Goal: Transaction & Acquisition: Book appointment/travel/reservation

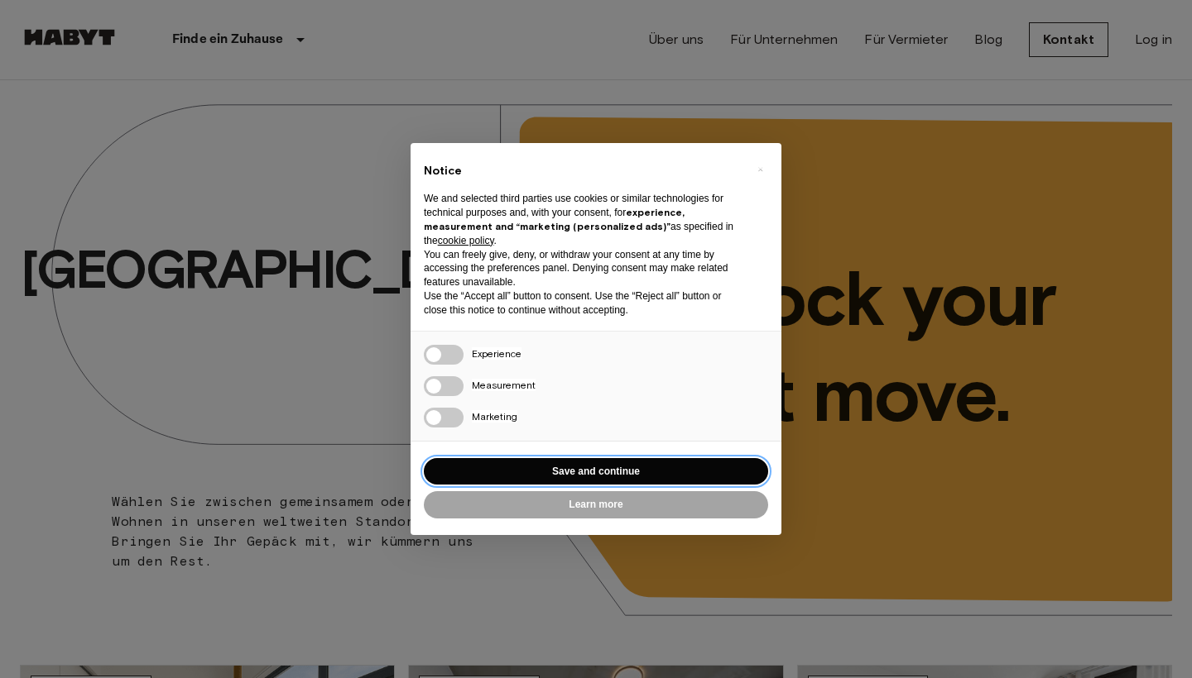
click at [596, 467] on button "Save and continue" at bounding box center [596, 471] width 344 height 27
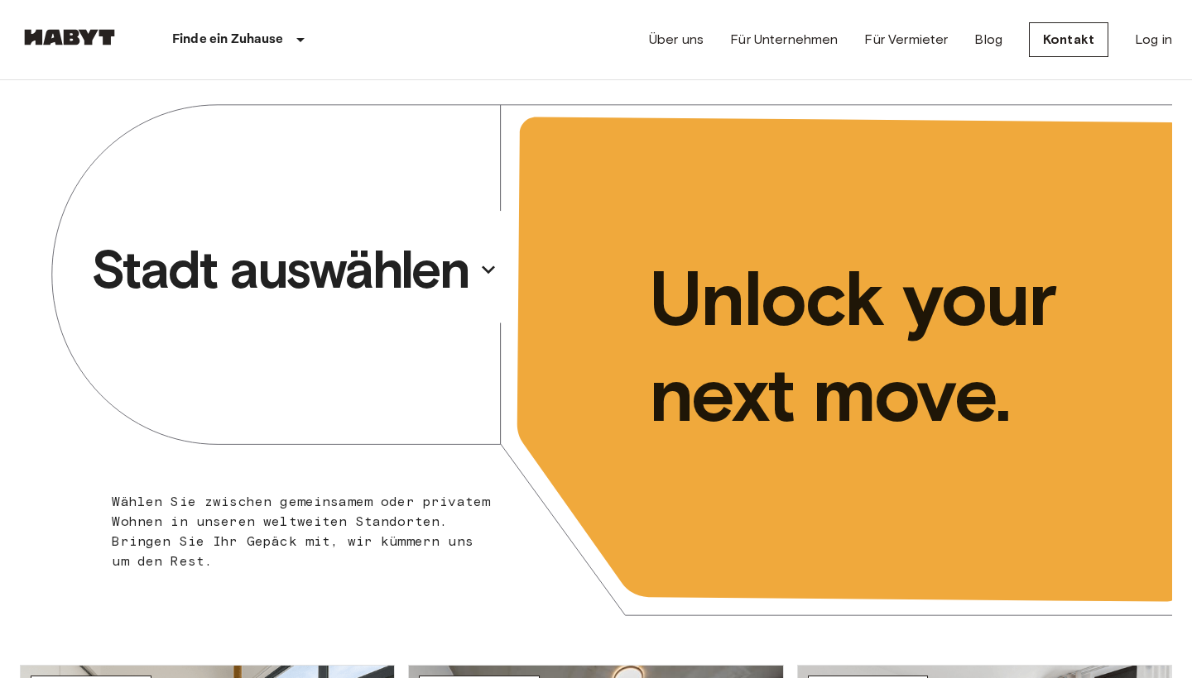
click at [355, 258] on p "Stadt auswählen" at bounding box center [280, 270] width 378 height 66
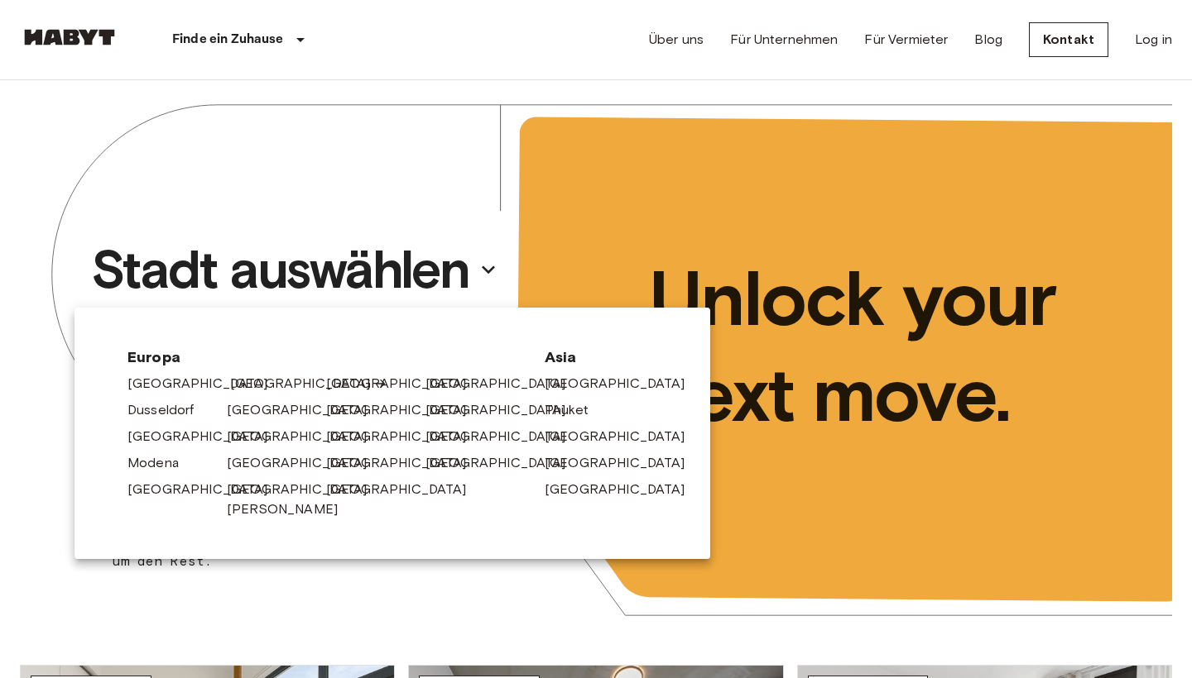
click at [233, 383] on link "[GEOGRAPHIC_DATA]" at bounding box center [308, 384] width 157 height 20
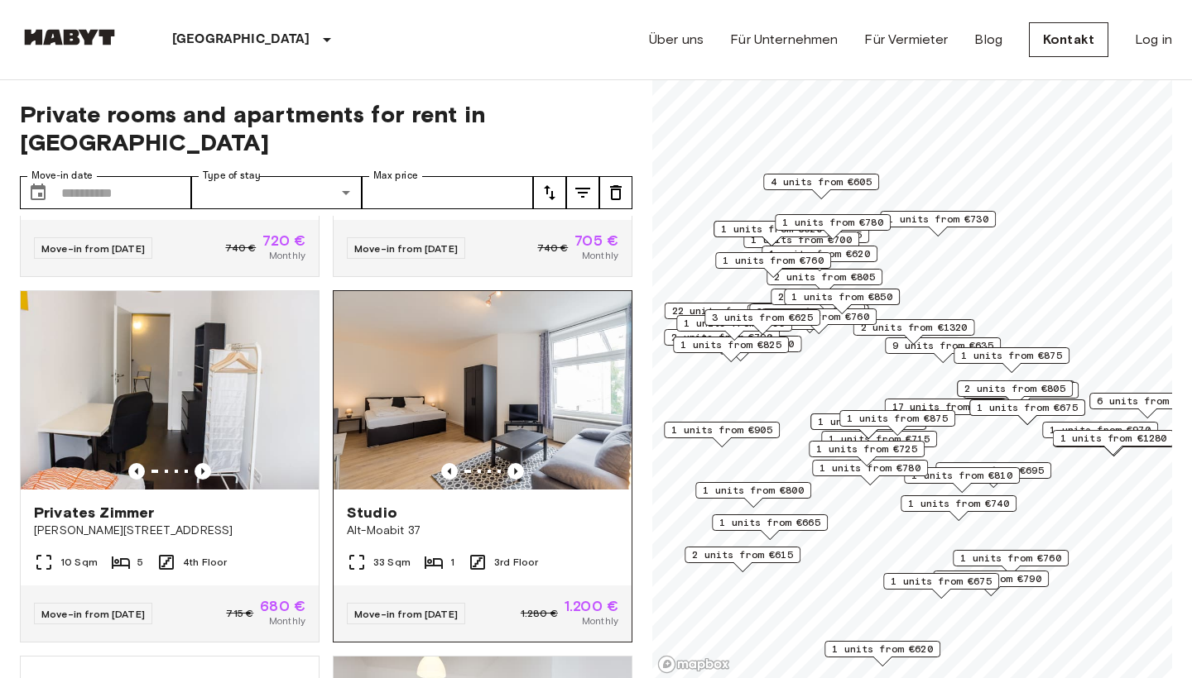
scroll to position [1774, 0]
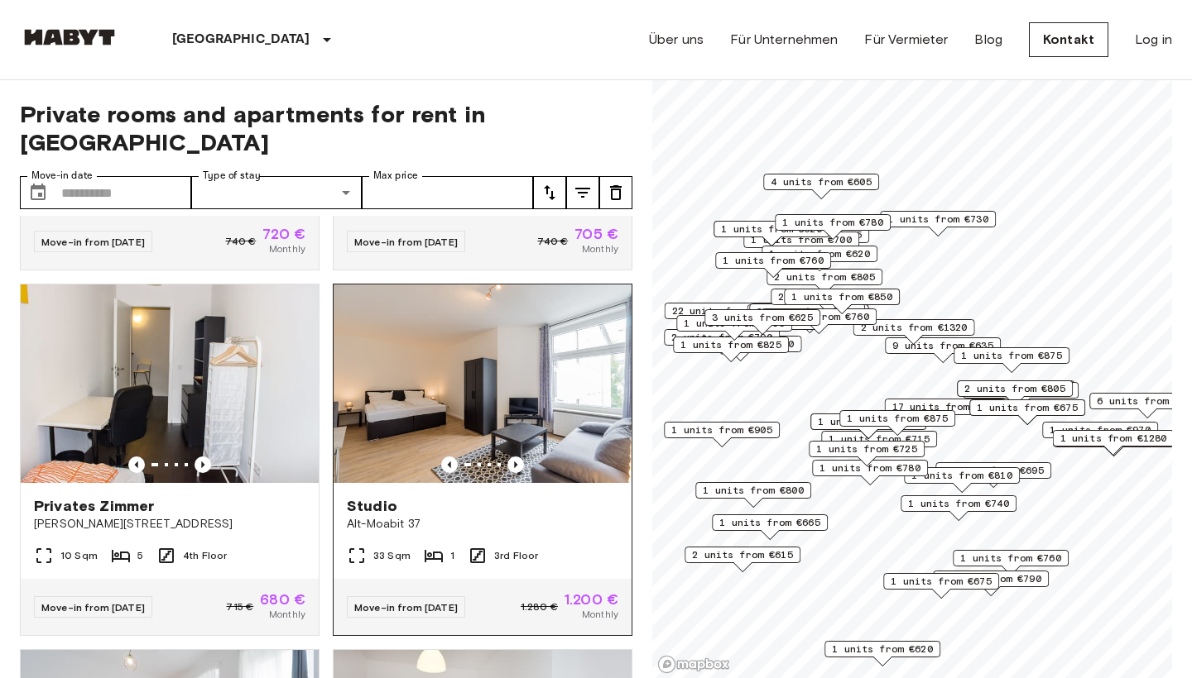
click at [514, 549] on span "3rd Floor" at bounding box center [516, 556] width 44 height 15
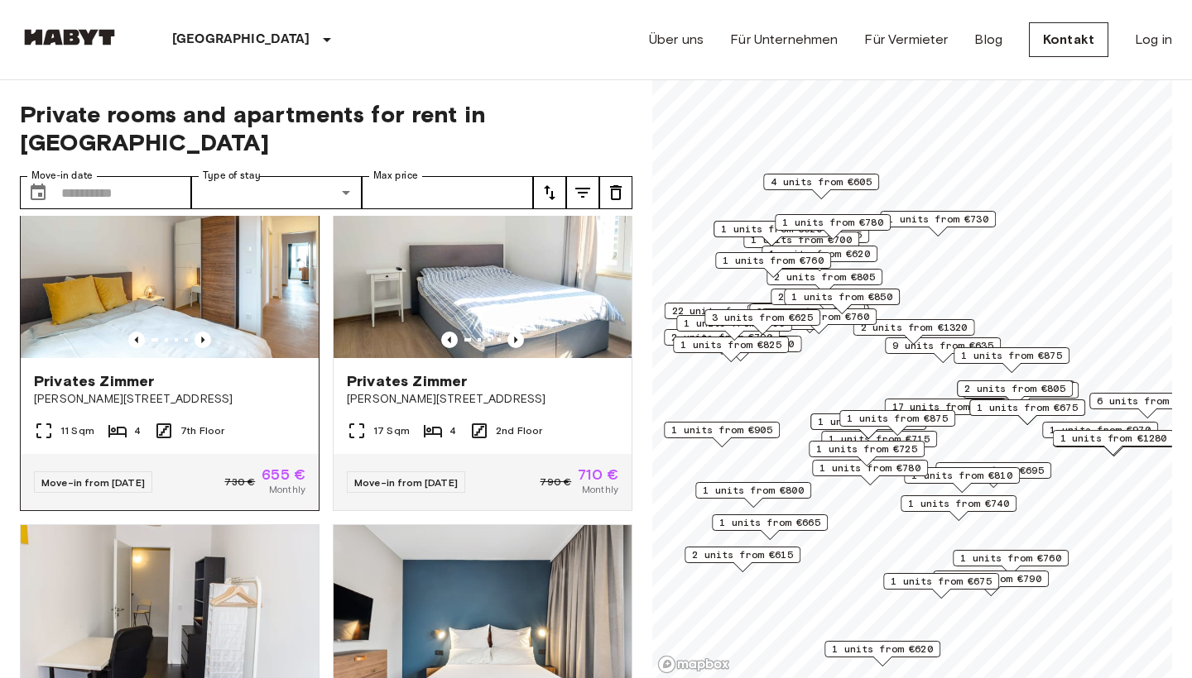
scroll to position [3363, 0]
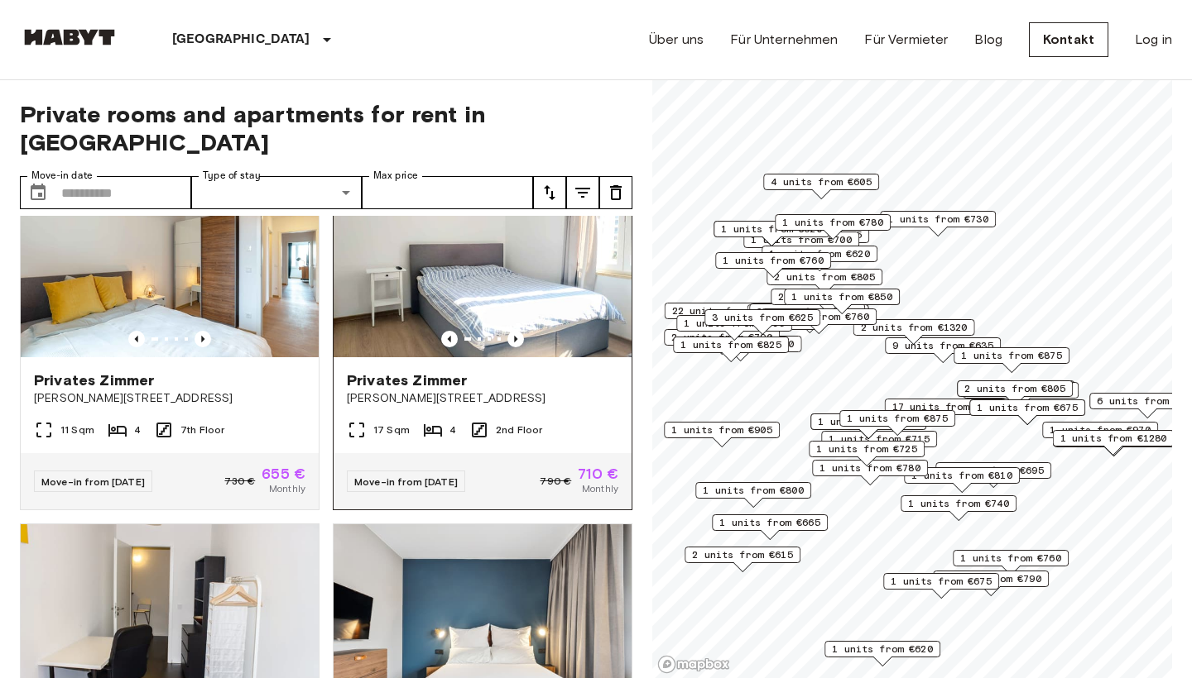
click at [494, 391] on span "Klara Franke Straße 8" at bounding box center [482, 399] width 271 height 17
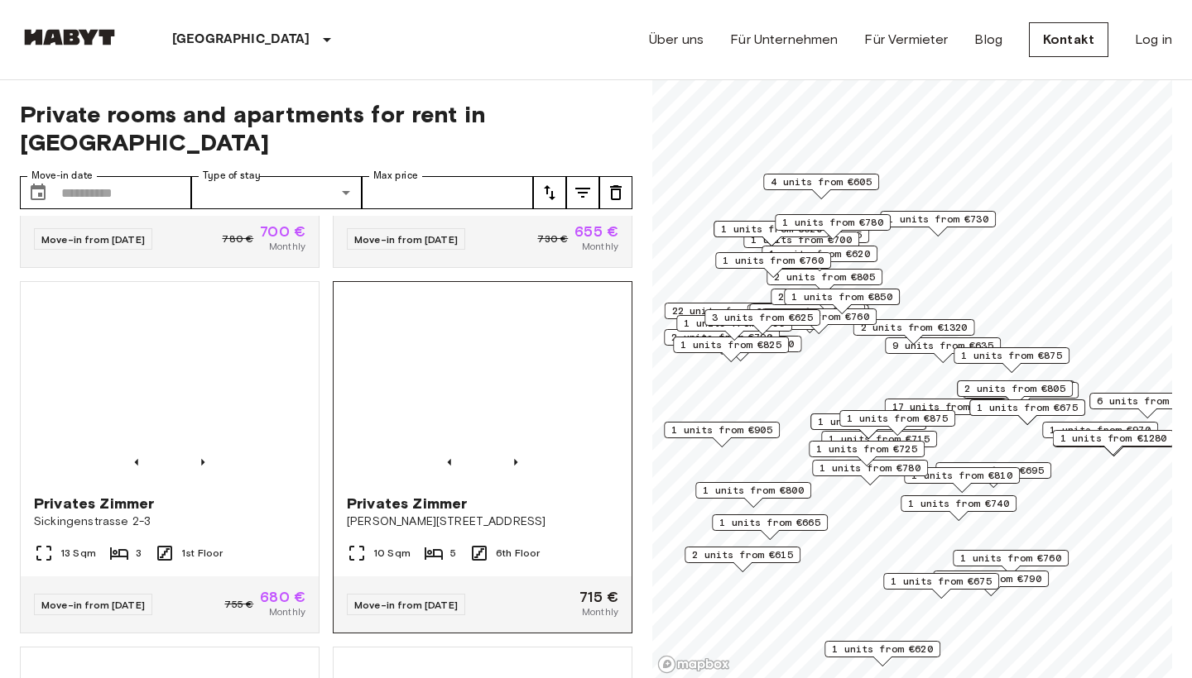
scroll to position [4706, 0]
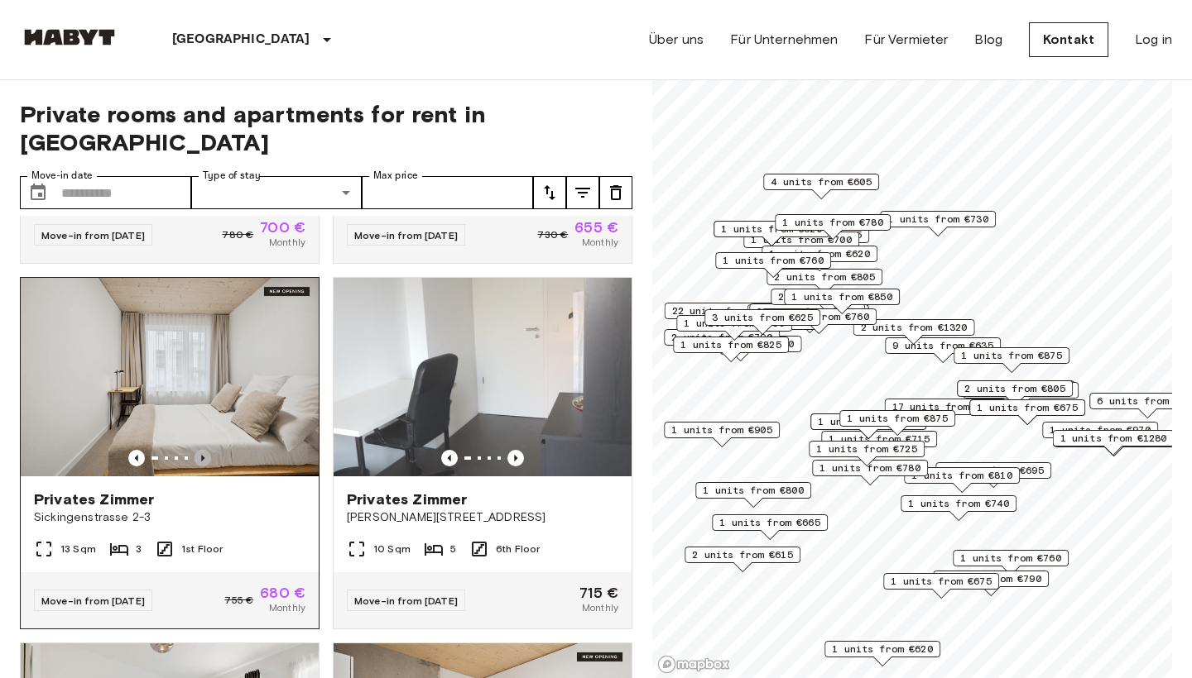
click at [207, 450] on icon "Previous image" at bounding box center [202, 458] width 17 height 17
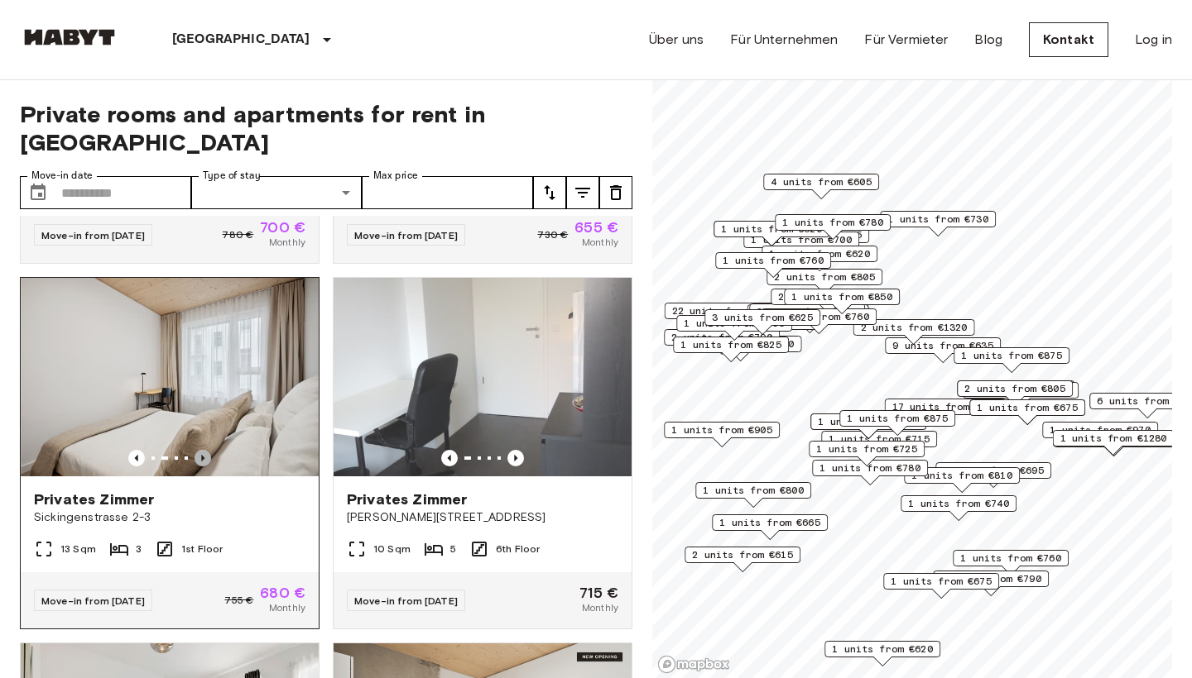
click at [207, 450] on icon "Previous image" at bounding box center [202, 458] width 17 height 17
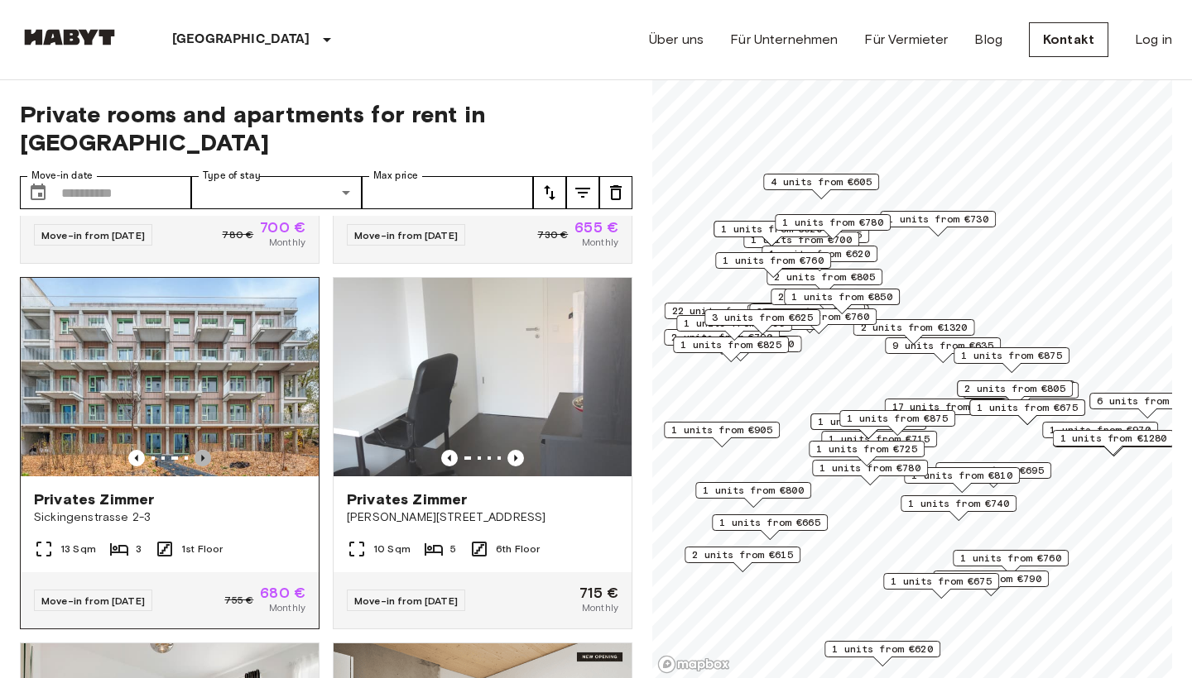
click at [205, 450] on icon "Previous image" at bounding box center [202, 458] width 17 height 17
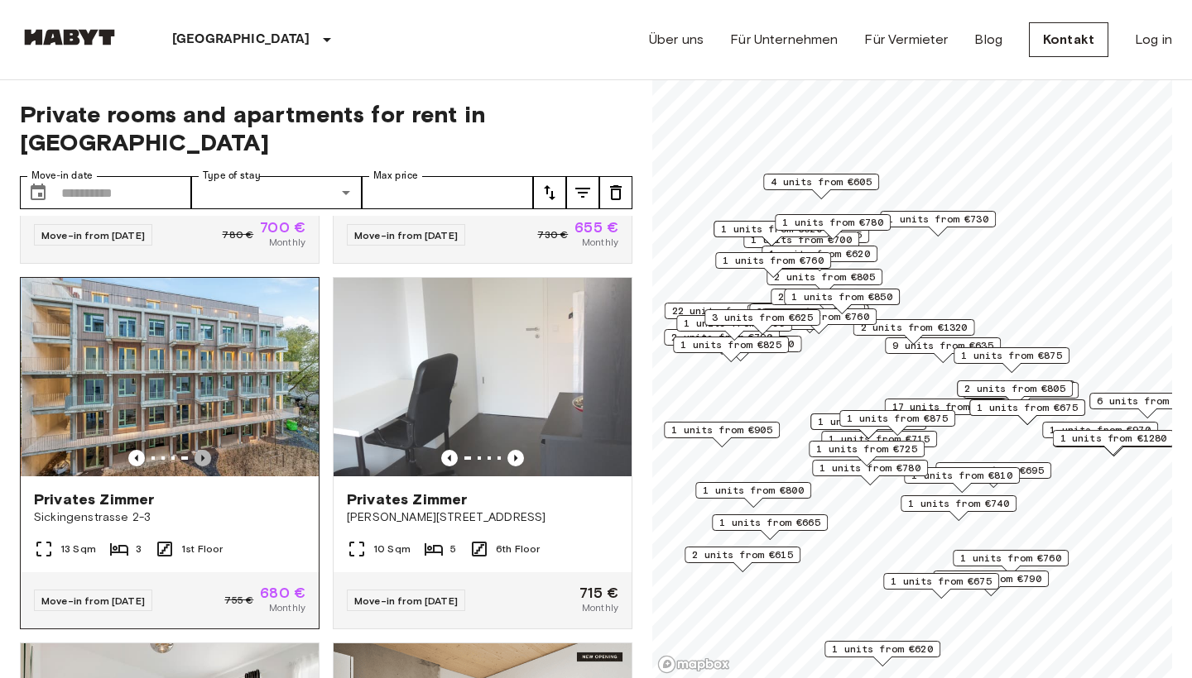
click at [205, 450] on icon "Previous image" at bounding box center [202, 458] width 17 height 17
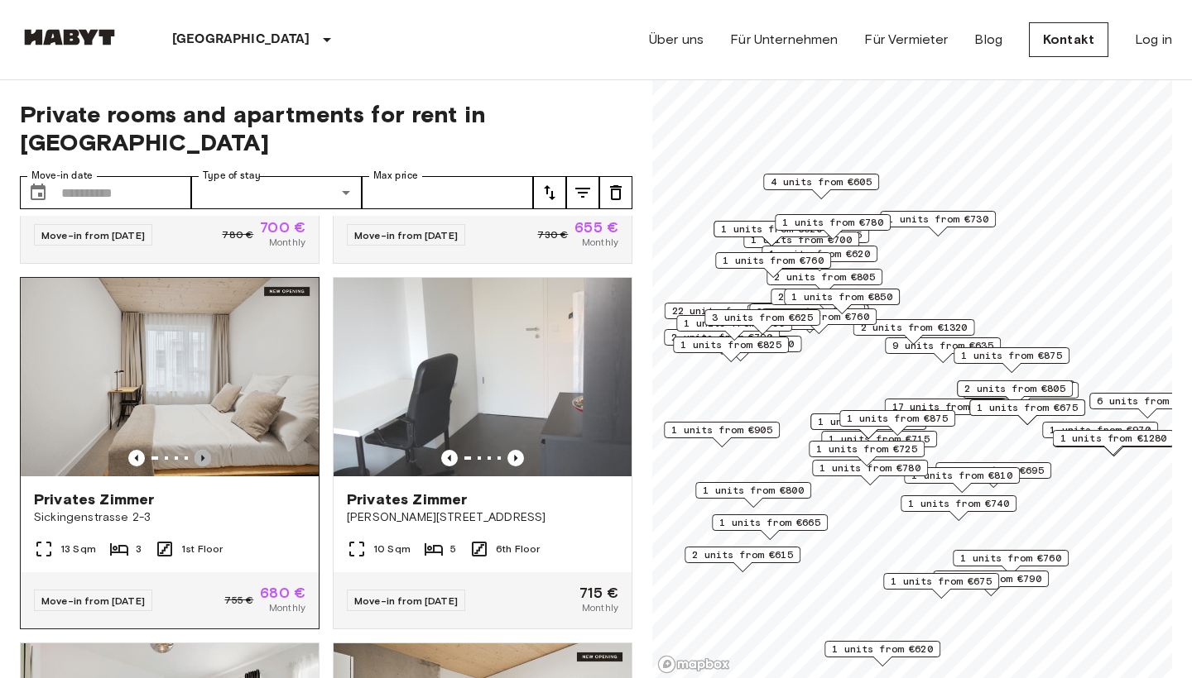
click at [205, 450] on icon "Previous image" at bounding box center [202, 458] width 17 height 17
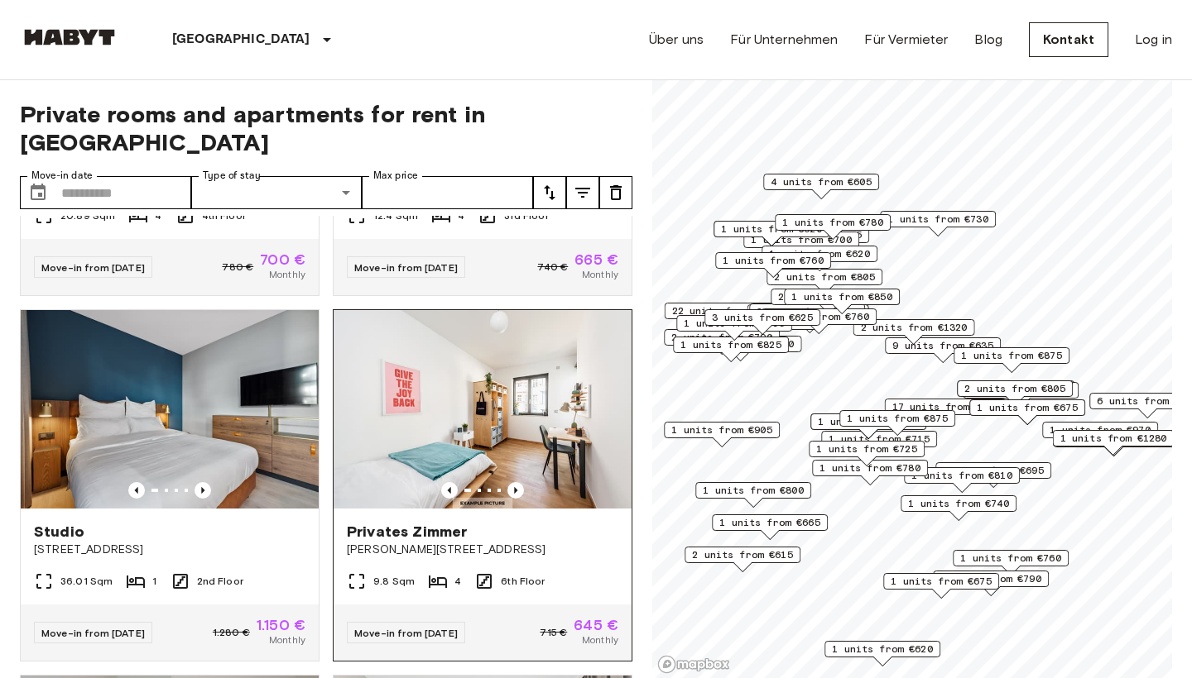
scroll to position [5399, 0]
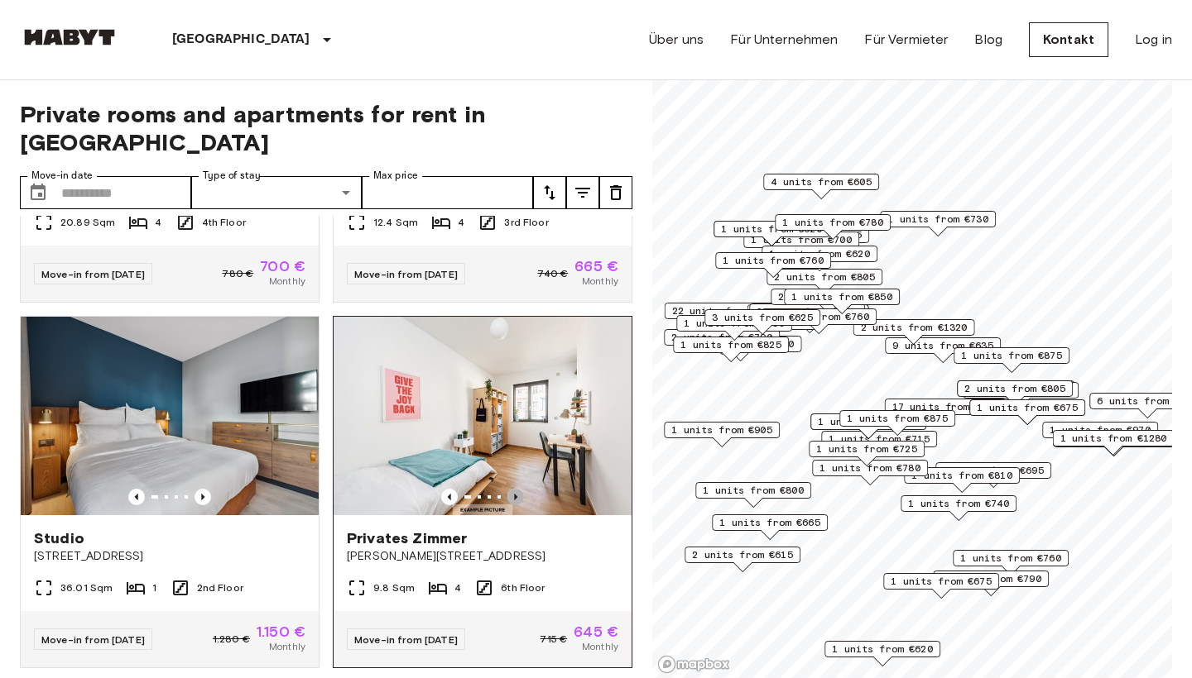
click at [516, 489] on icon "Previous image" at bounding box center [515, 497] width 17 height 17
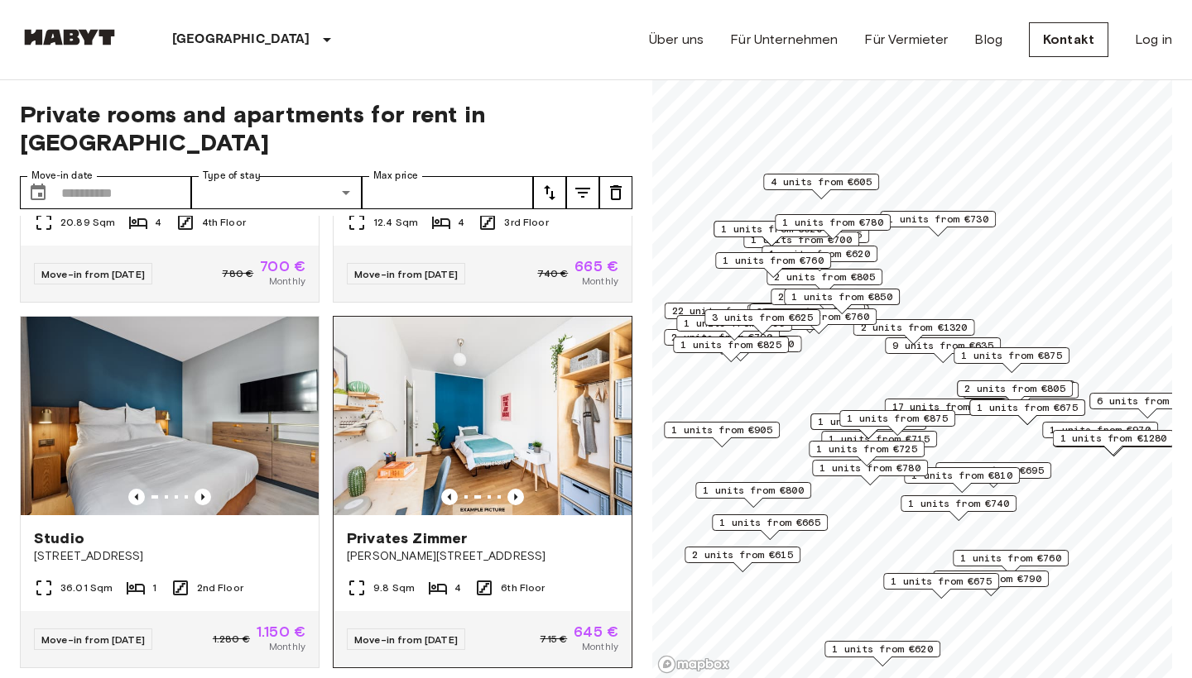
click at [550, 549] on span "[PERSON_NAME][STREET_ADDRESS]" at bounding box center [482, 557] width 271 height 17
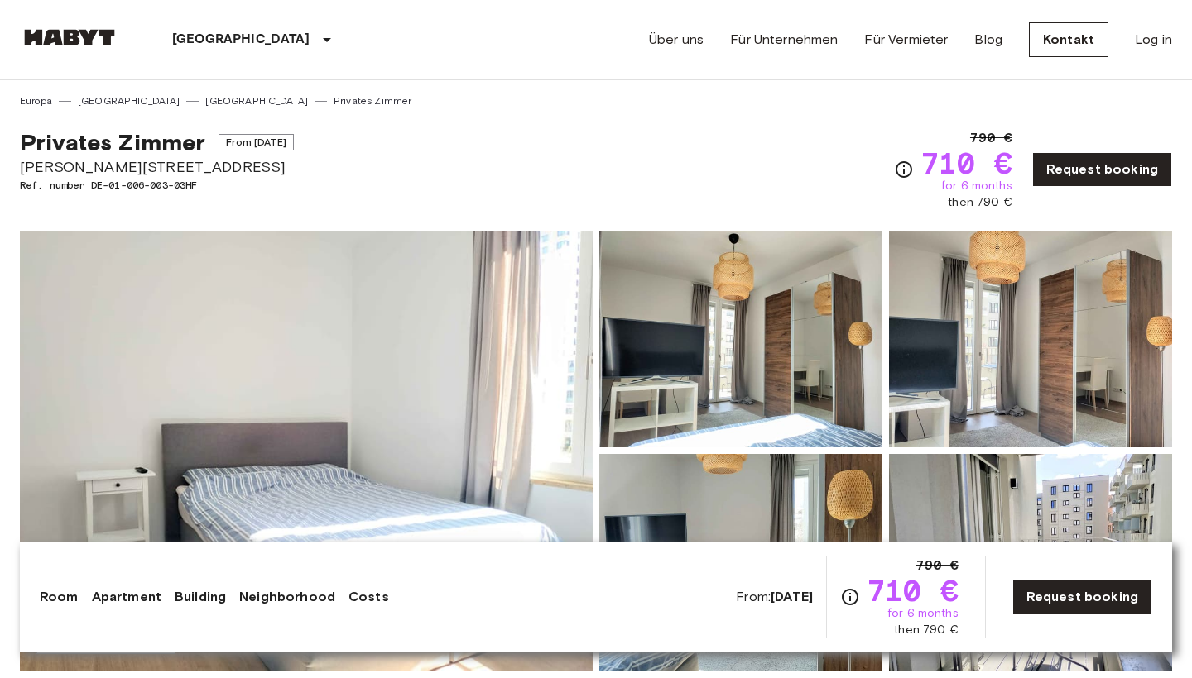
click at [563, 376] on img at bounding box center [306, 451] width 573 height 440
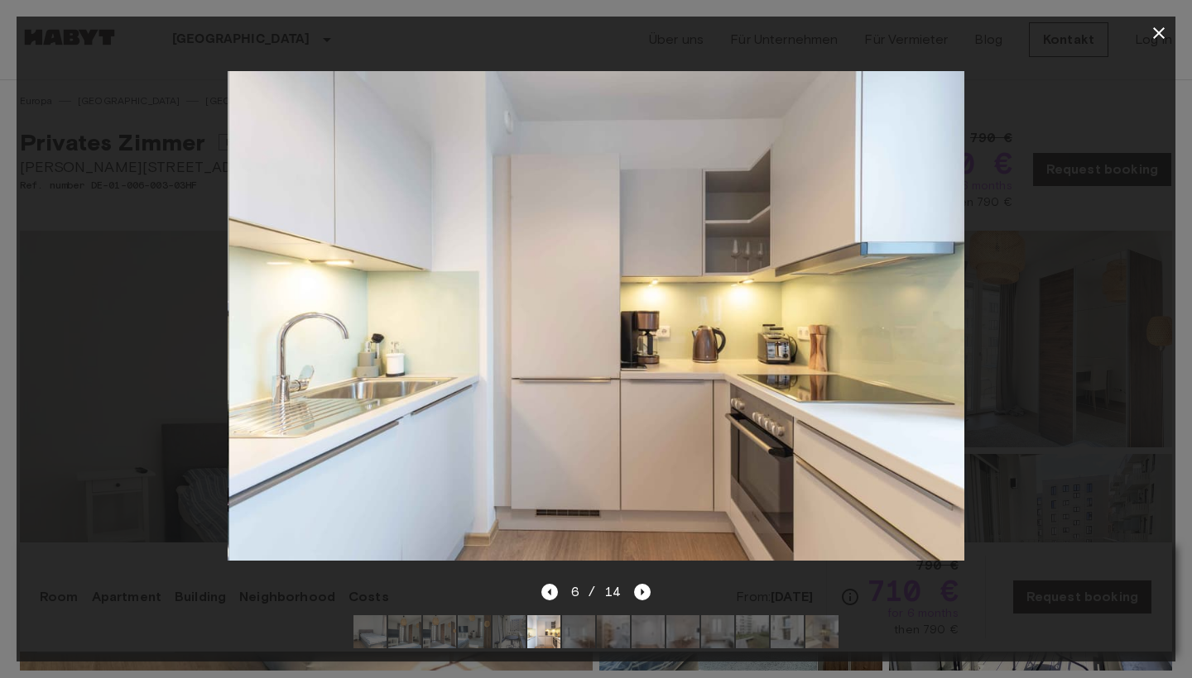
click at [1188, 122] on div at bounding box center [596, 339] width 1192 height 678
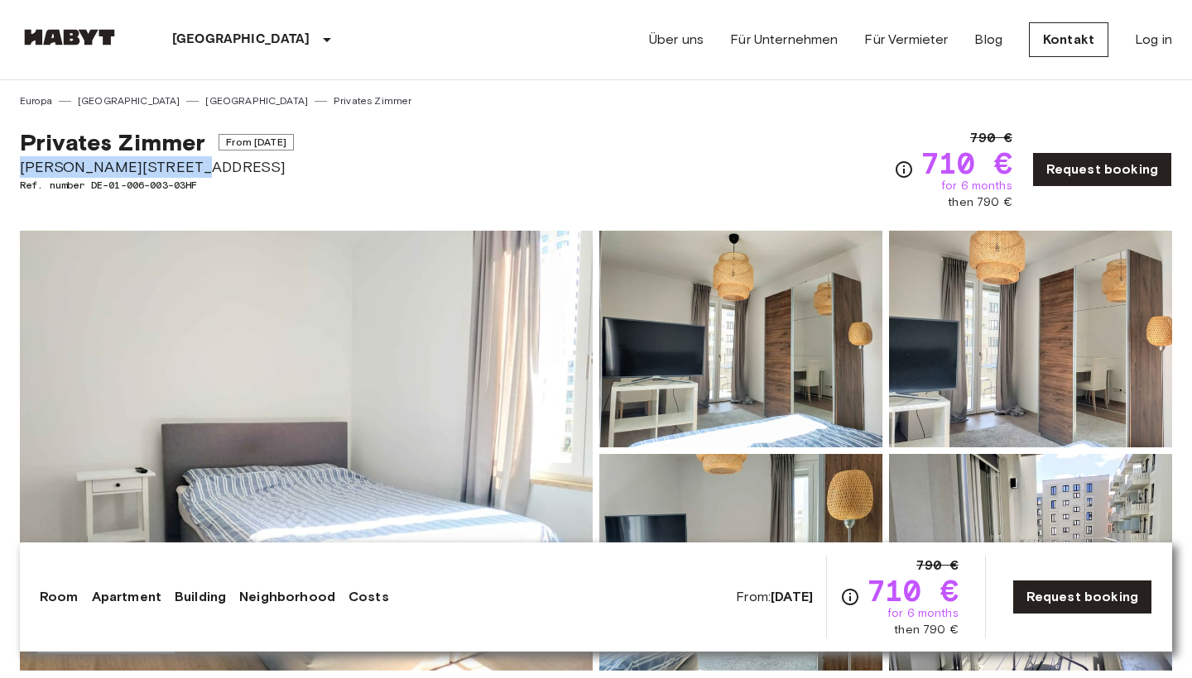
drag, startPoint x: 170, startPoint y: 168, endPoint x: 9, endPoint y: 168, distance: 160.5
copy span "Klara Franke Straße 8"
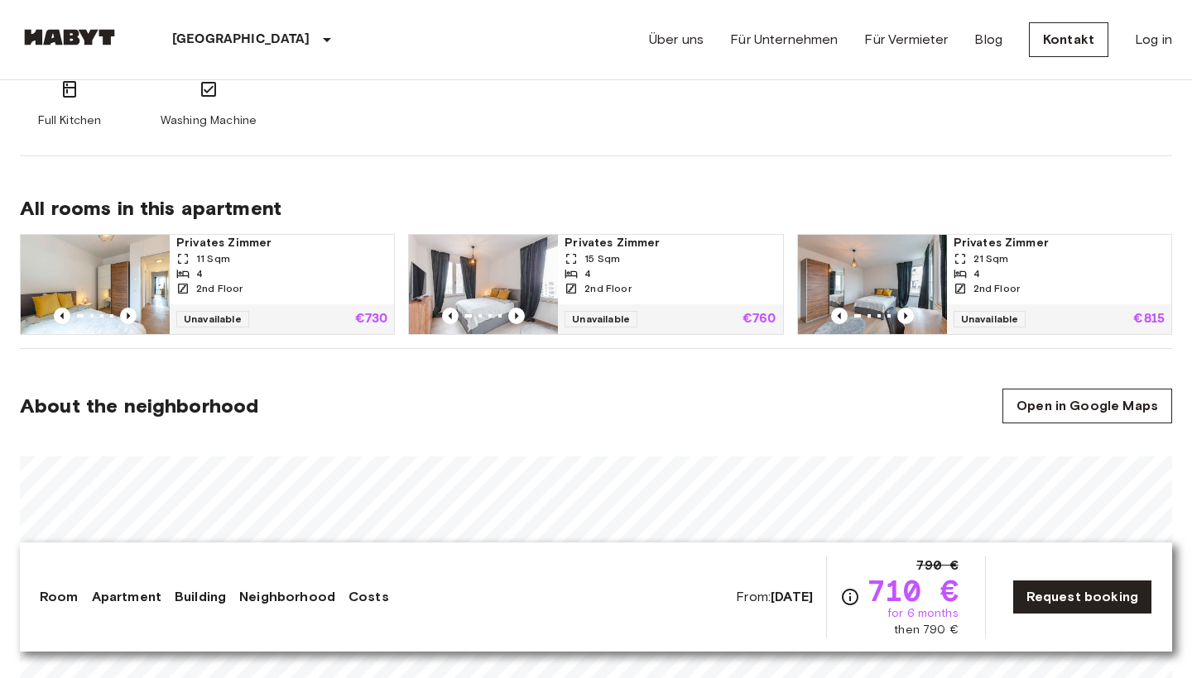
scroll to position [837, 0]
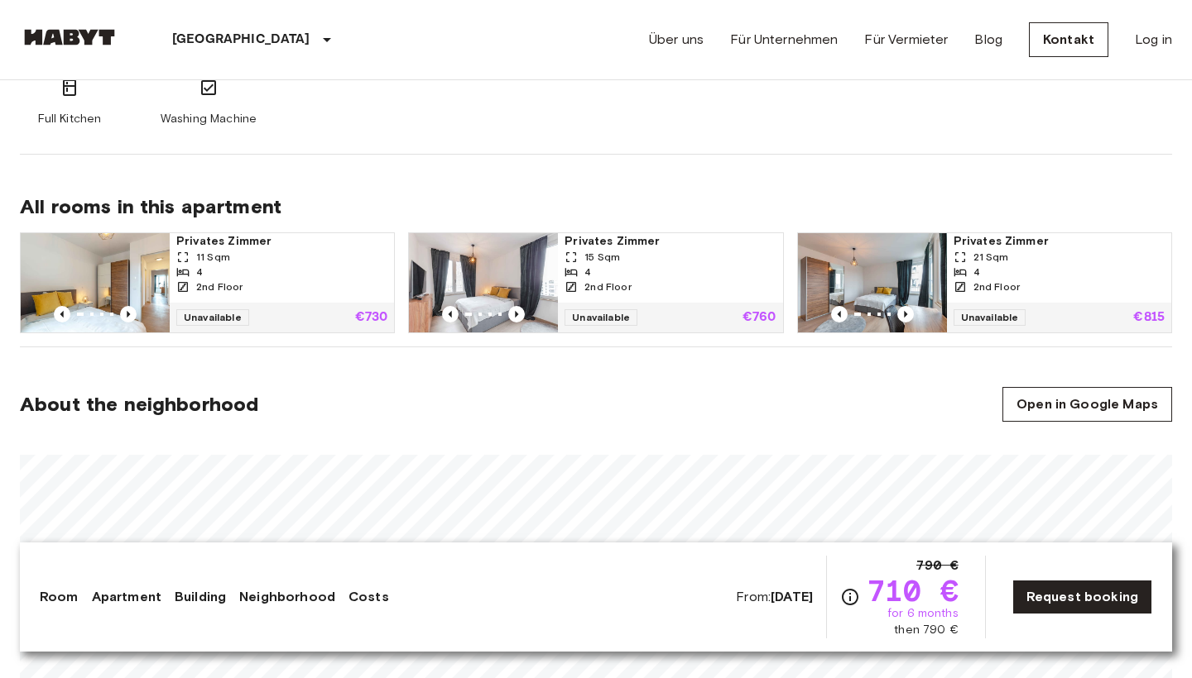
click at [487, 295] on img at bounding box center [483, 282] width 149 height 99
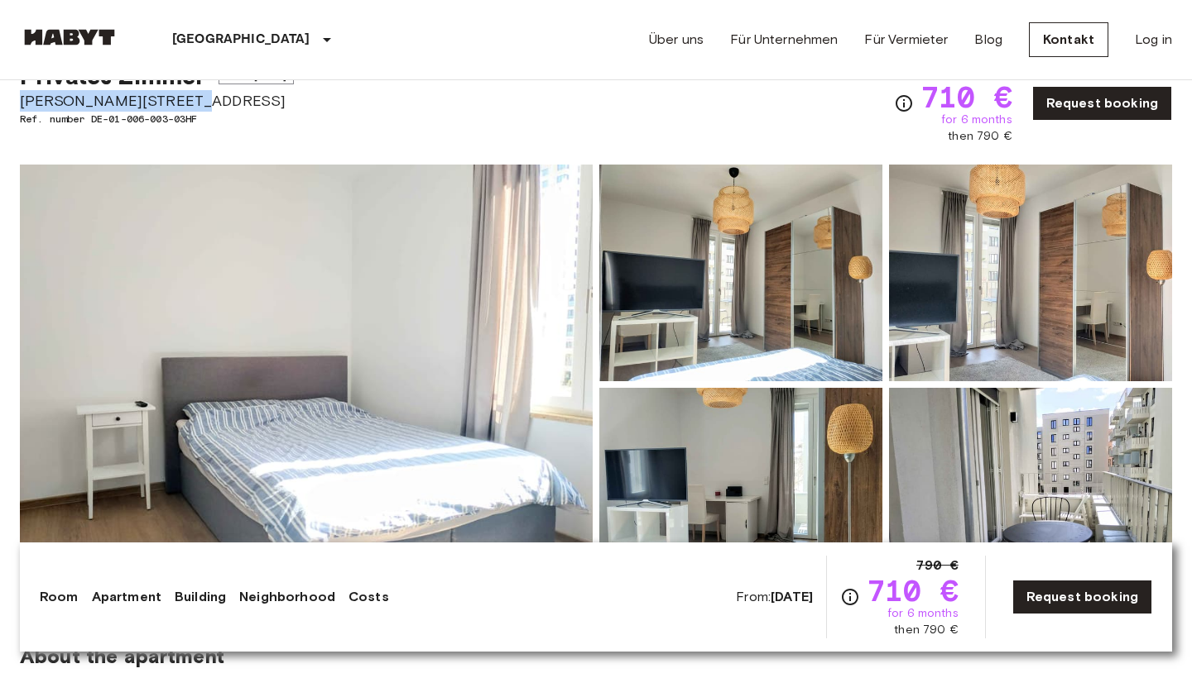
scroll to position [93, 0]
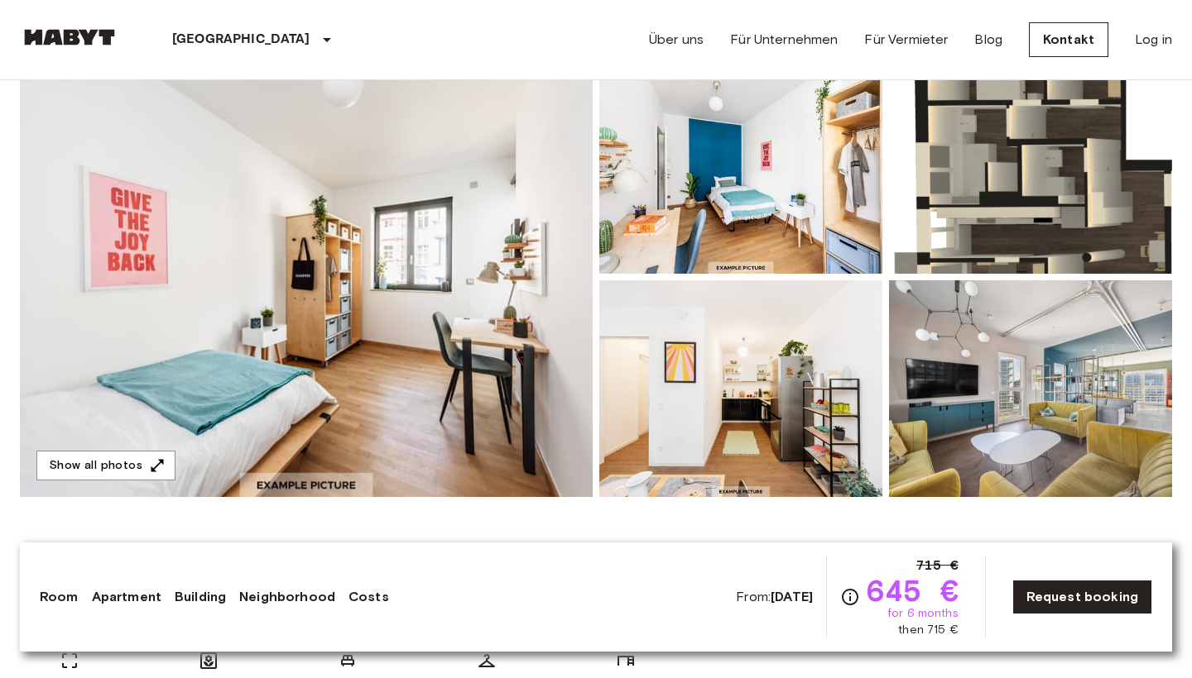
scroll to position [156, 0]
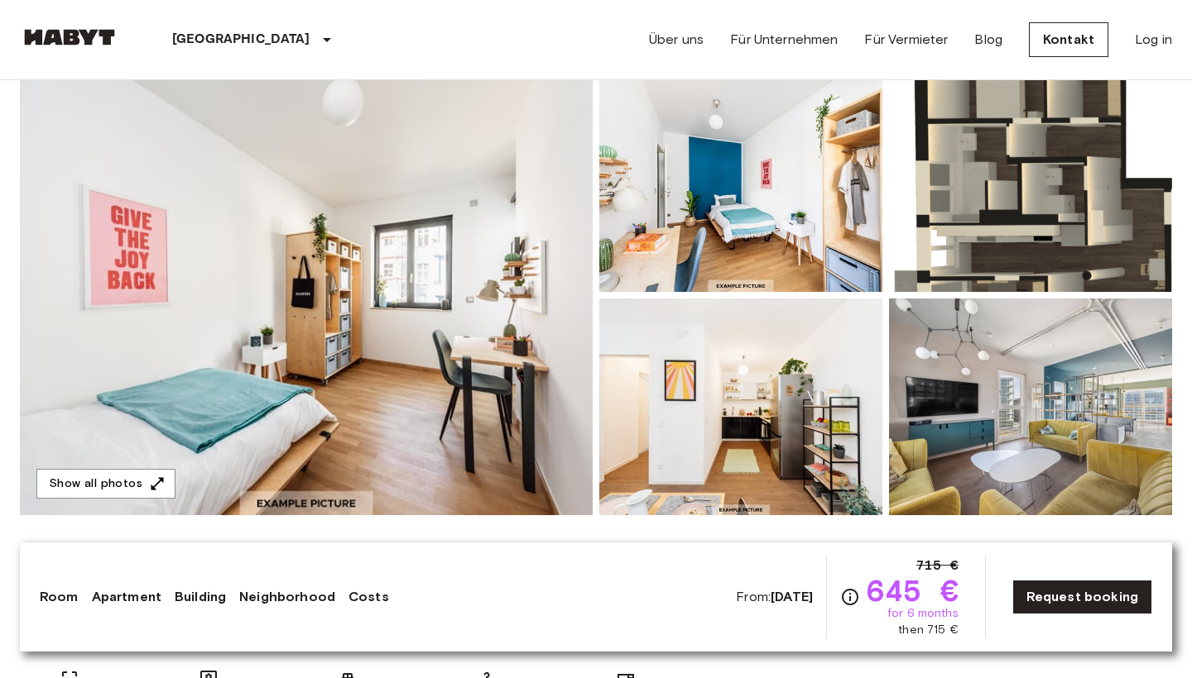
click at [949, 444] on img at bounding box center [1030, 407] width 283 height 217
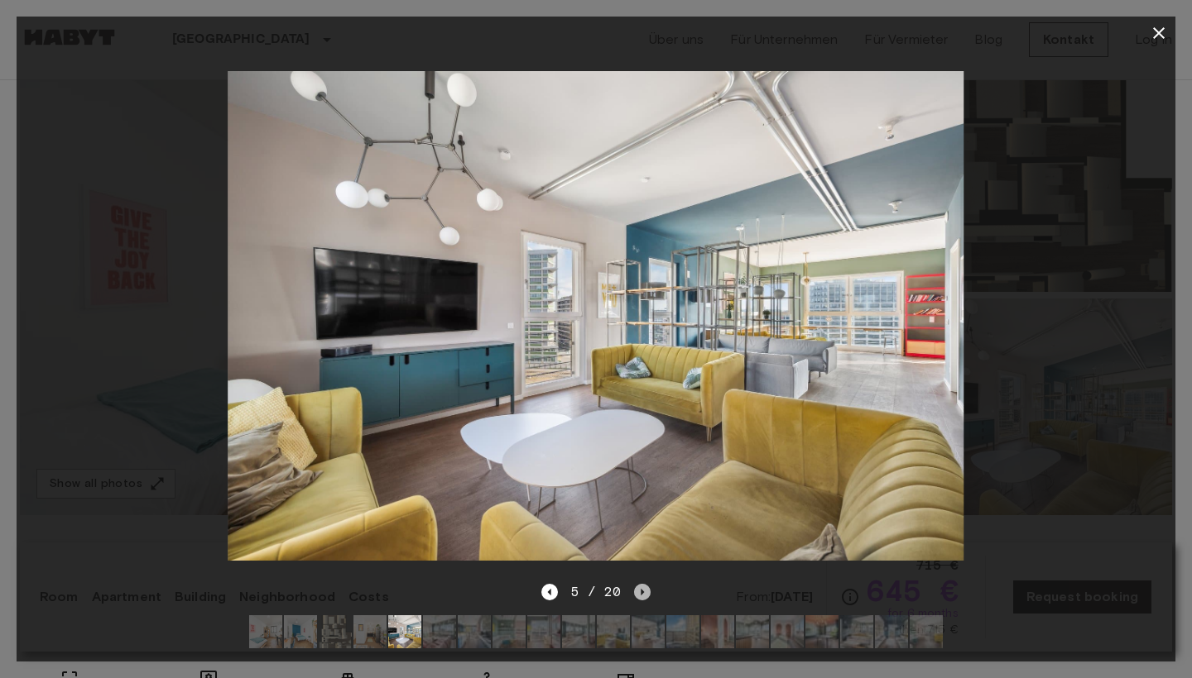
click at [640, 587] on icon "Next image" at bounding box center [642, 592] width 17 height 17
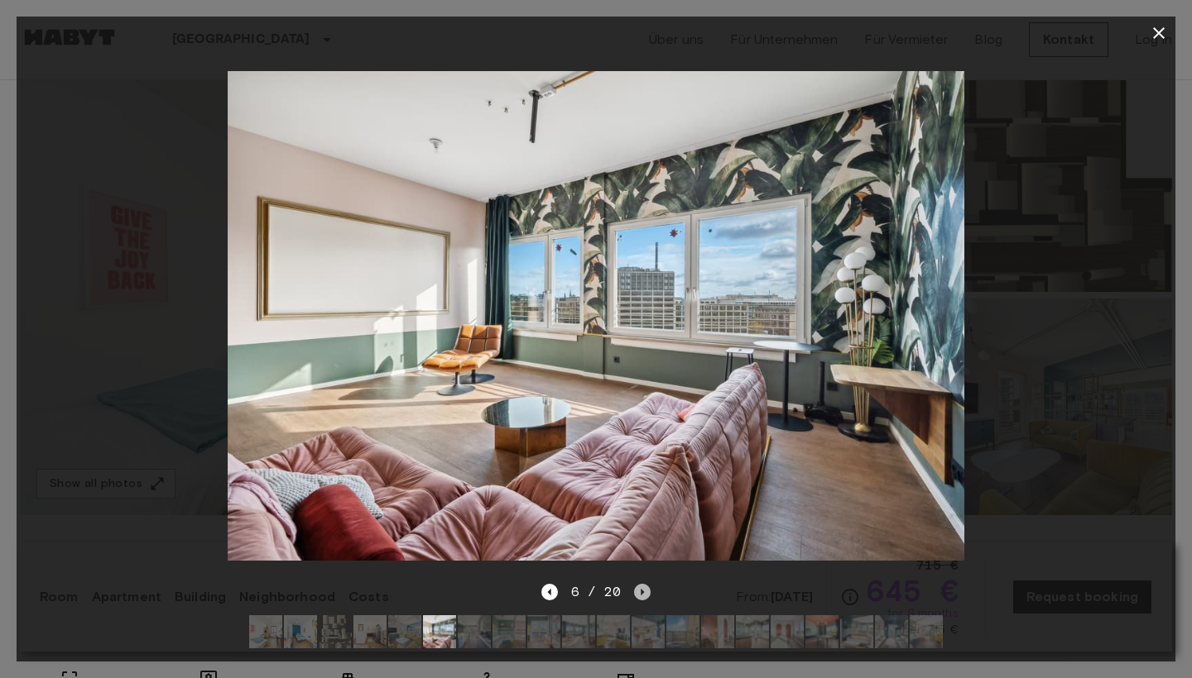
click at [638, 587] on icon "Next image" at bounding box center [642, 592] width 17 height 17
click at [645, 591] on icon "Next image" at bounding box center [642, 592] width 17 height 17
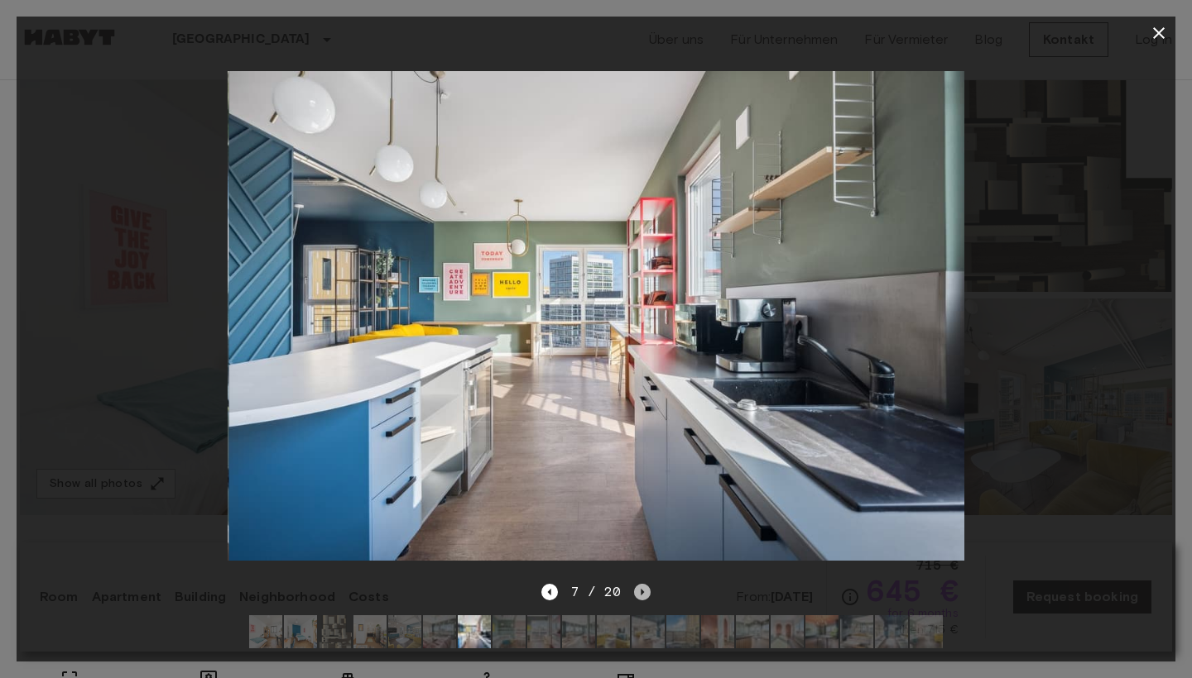
click at [645, 589] on icon "Next image" at bounding box center [642, 592] width 17 height 17
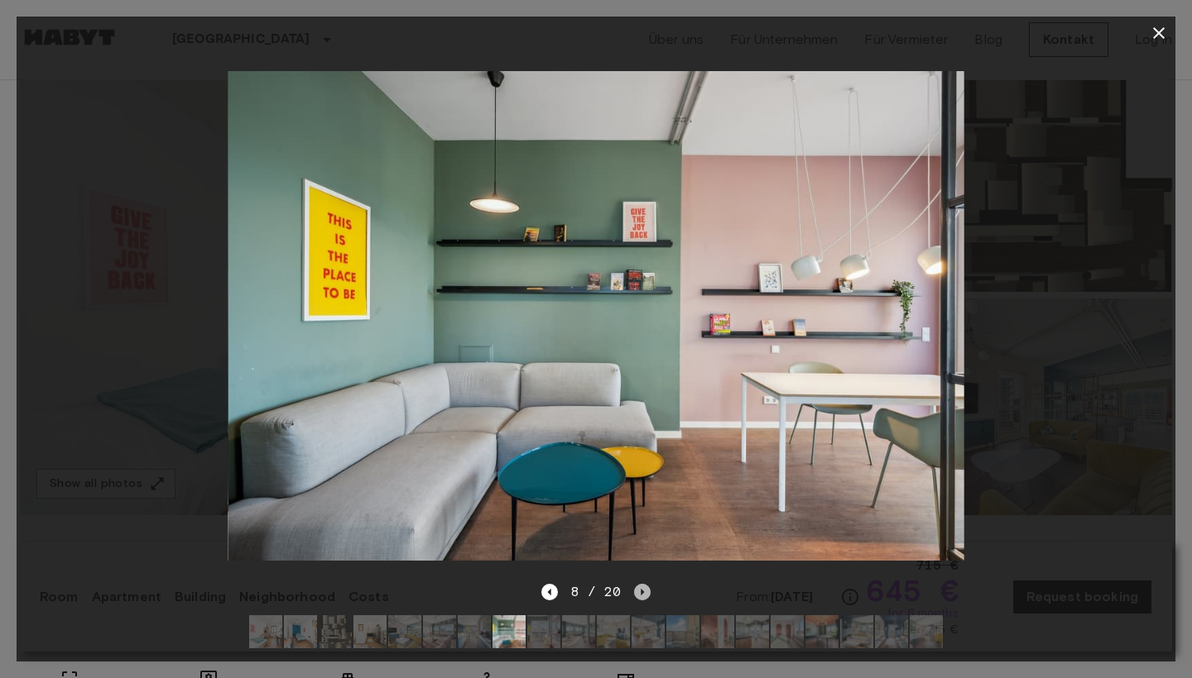
click at [643, 594] on icon "Next image" at bounding box center [642, 592] width 17 height 17
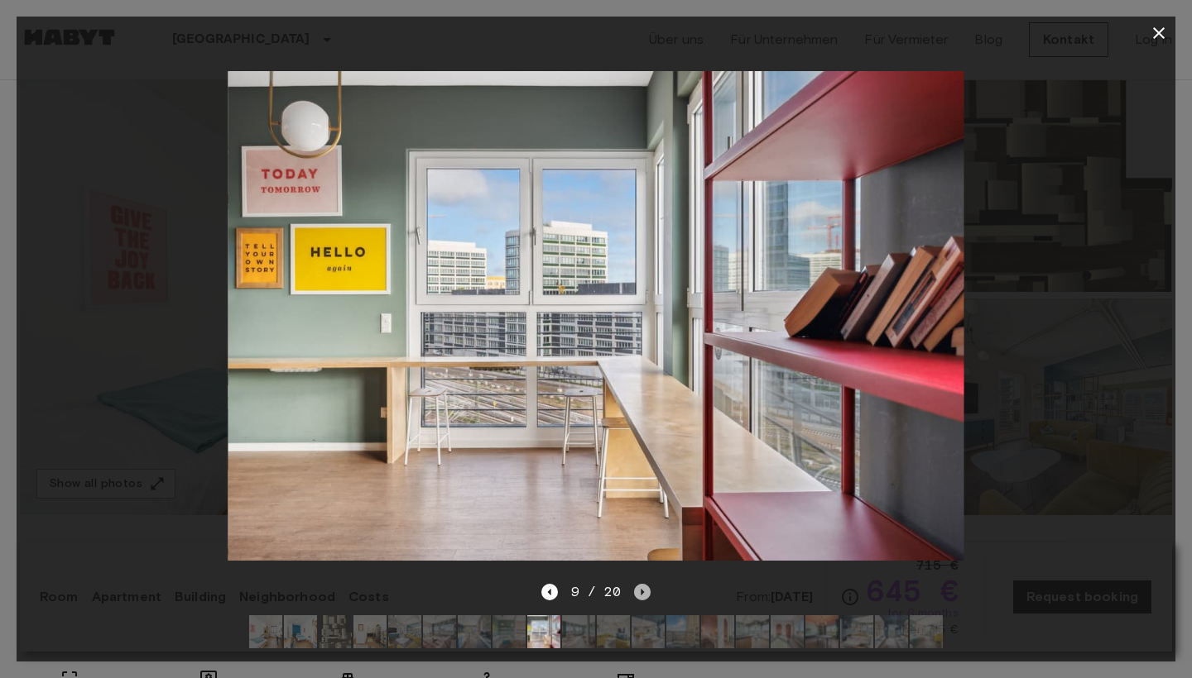
click at [642, 594] on icon "Next image" at bounding box center [642, 592] width 17 height 17
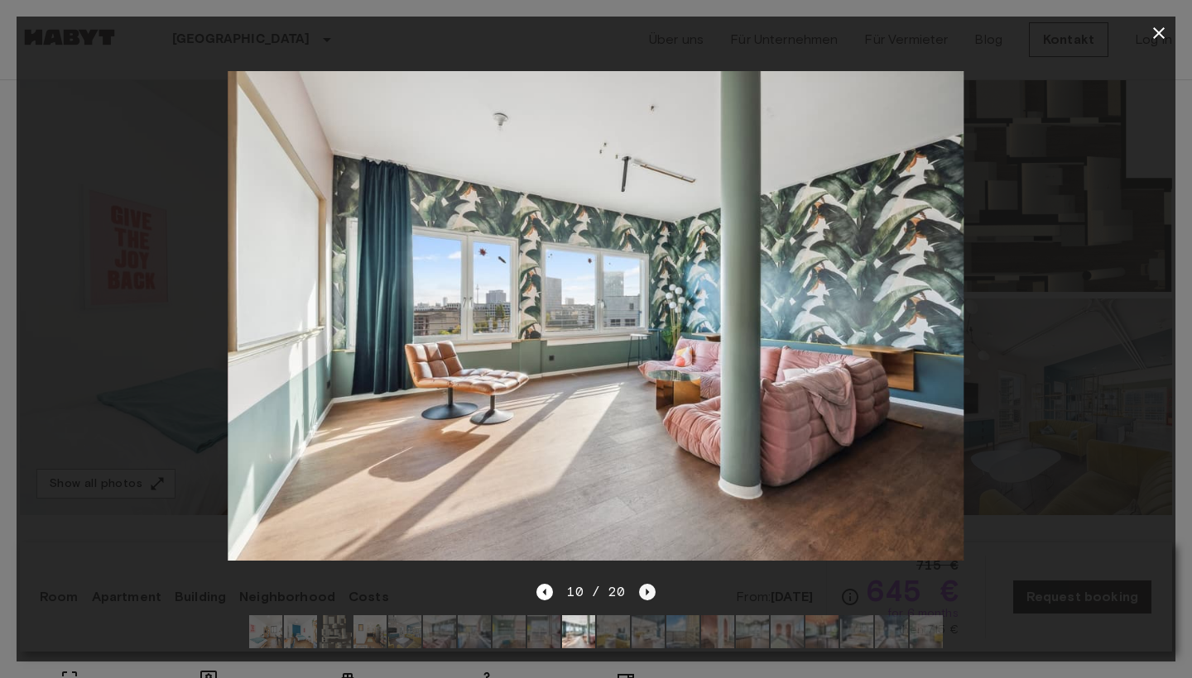
click at [642, 594] on icon "Next image" at bounding box center [647, 592] width 17 height 17
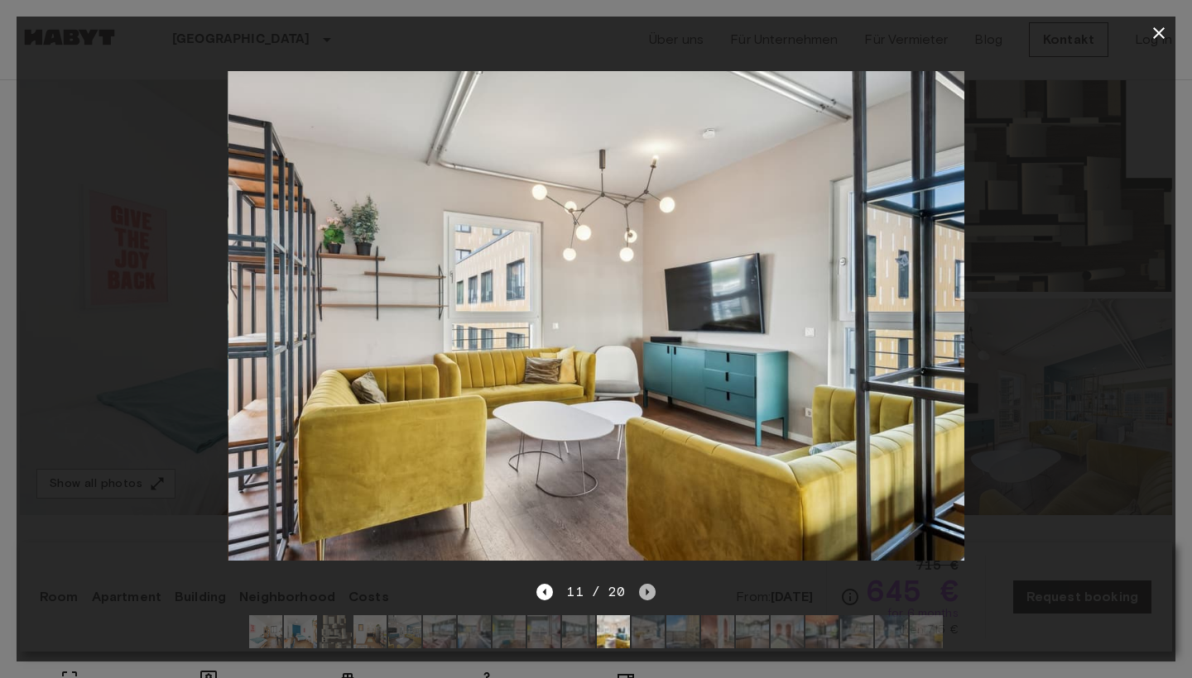
click at [642, 594] on icon "Next image" at bounding box center [647, 592] width 17 height 17
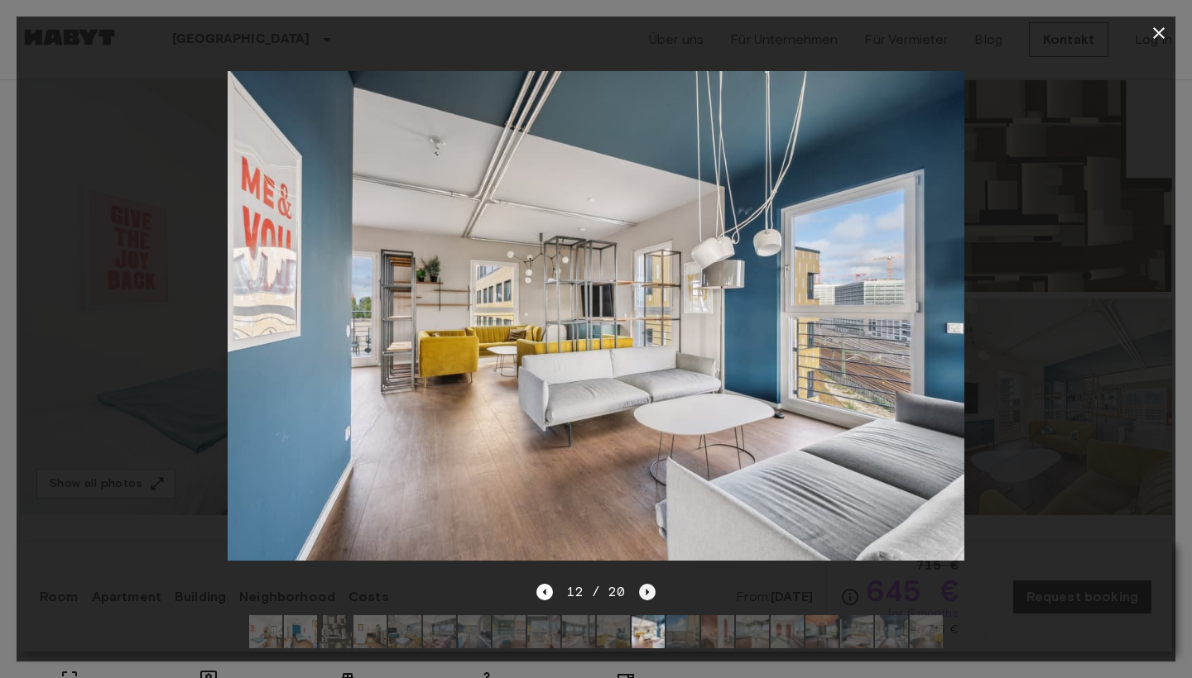
click at [643, 595] on icon "Next image" at bounding box center [647, 592] width 17 height 17
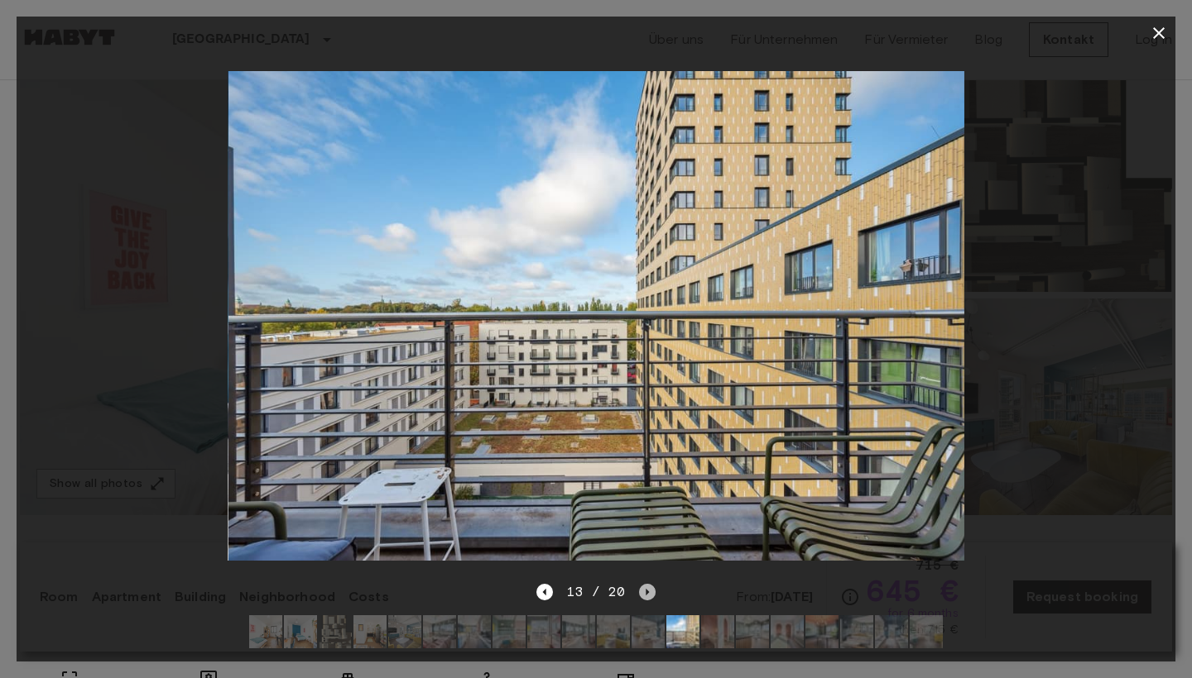
click at [643, 595] on icon "Next image" at bounding box center [647, 592] width 17 height 17
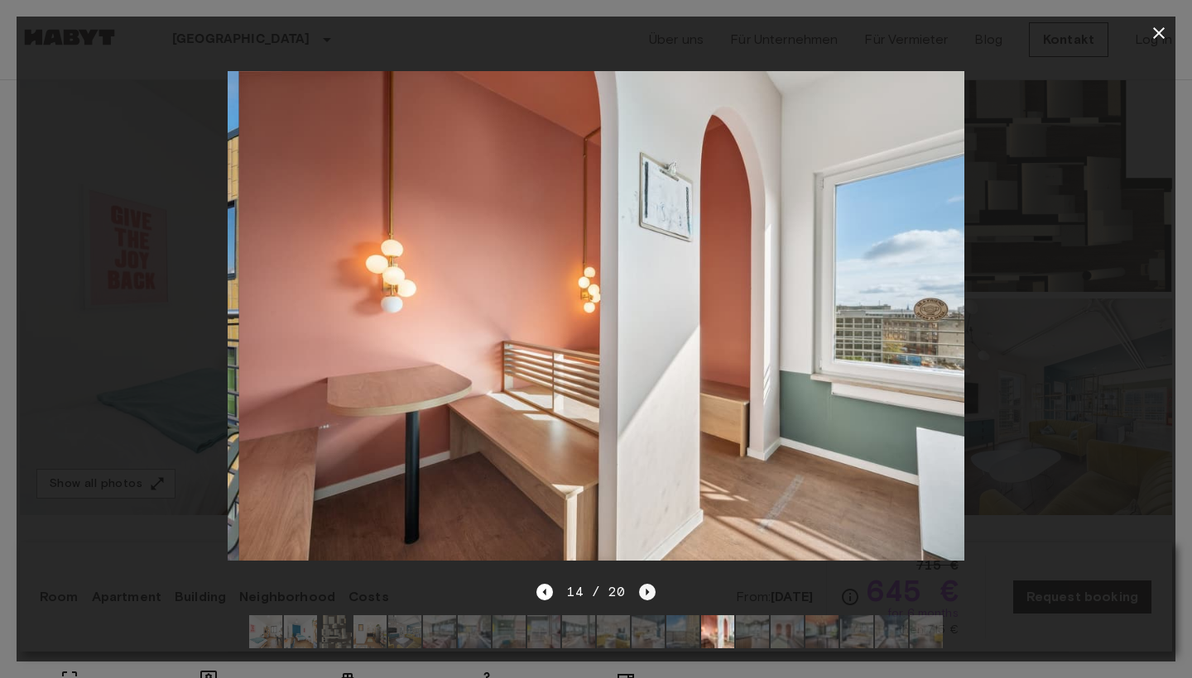
click at [642, 595] on icon "Next image" at bounding box center [647, 592] width 17 height 17
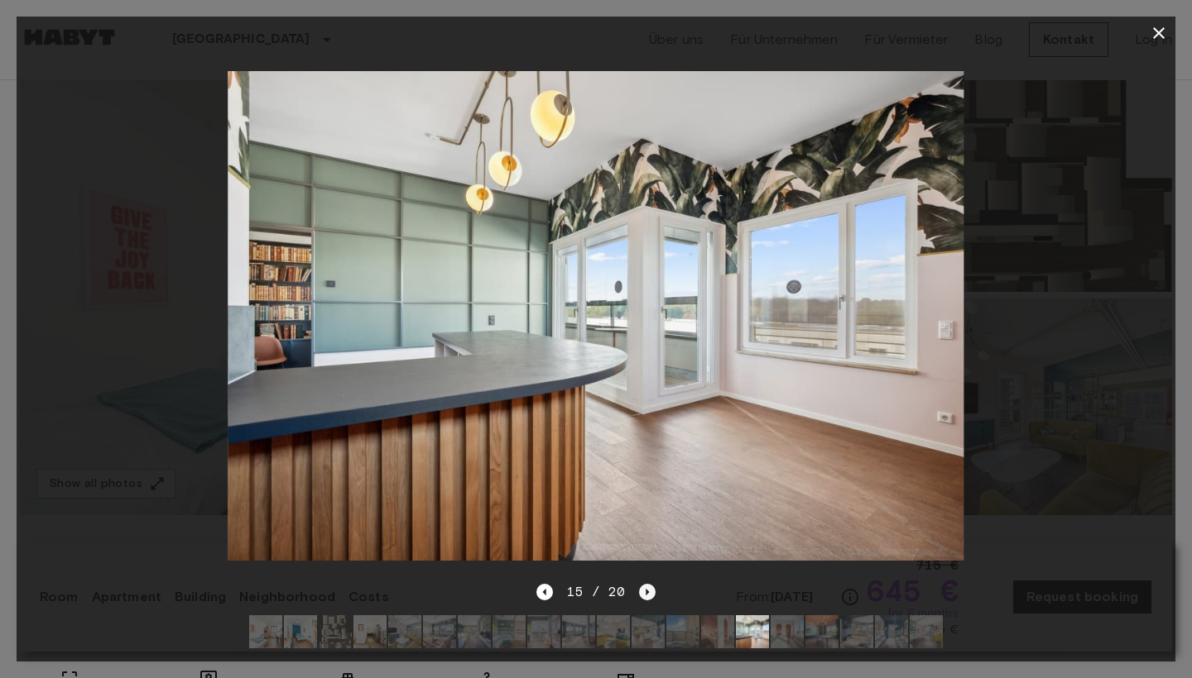
click at [642, 590] on icon "Next image" at bounding box center [647, 592] width 17 height 17
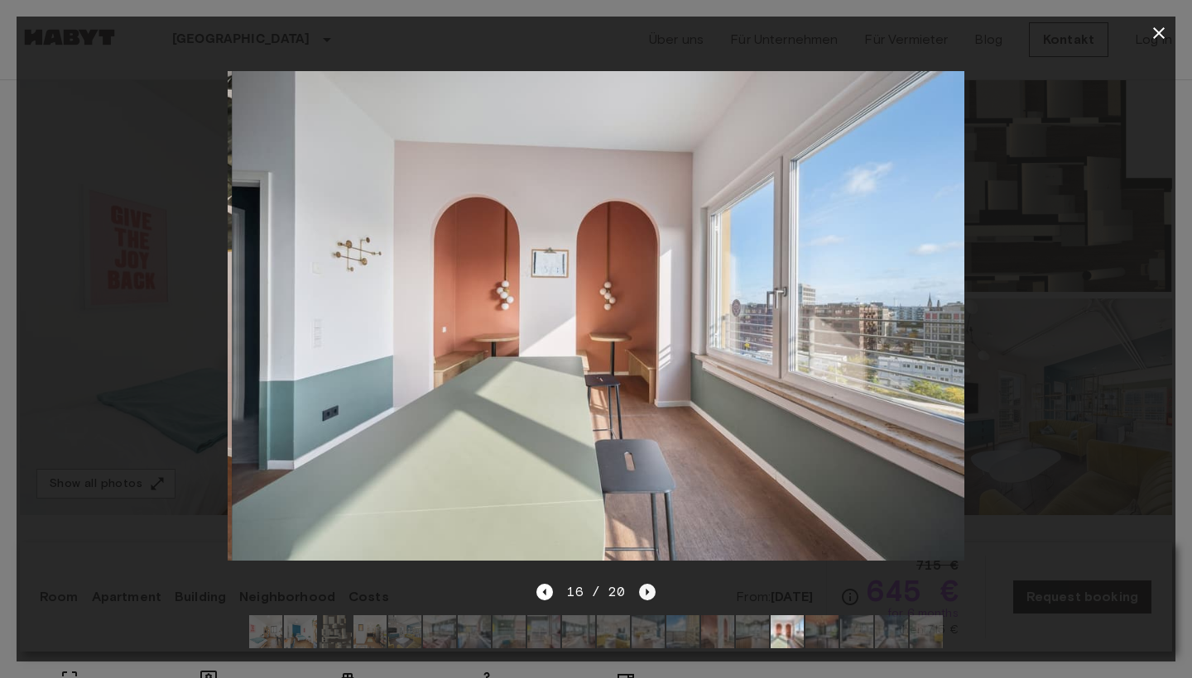
click at [642, 590] on icon "Next image" at bounding box center [647, 592] width 17 height 17
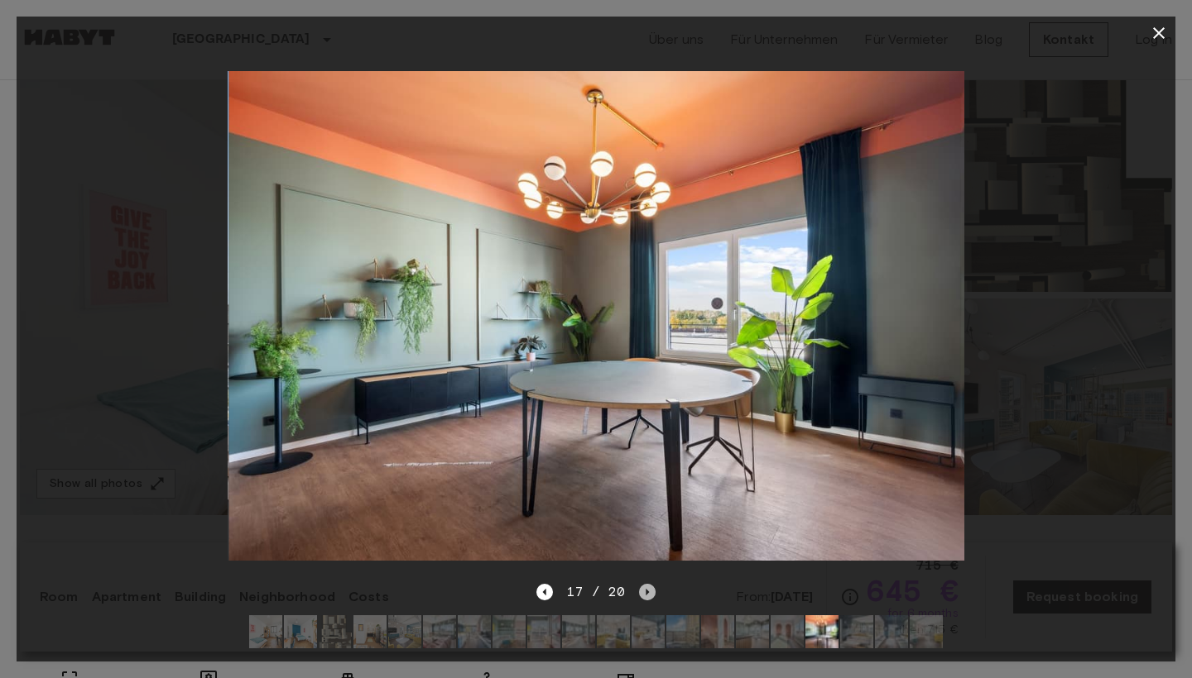
click at [642, 590] on icon "Next image" at bounding box center [647, 592] width 17 height 17
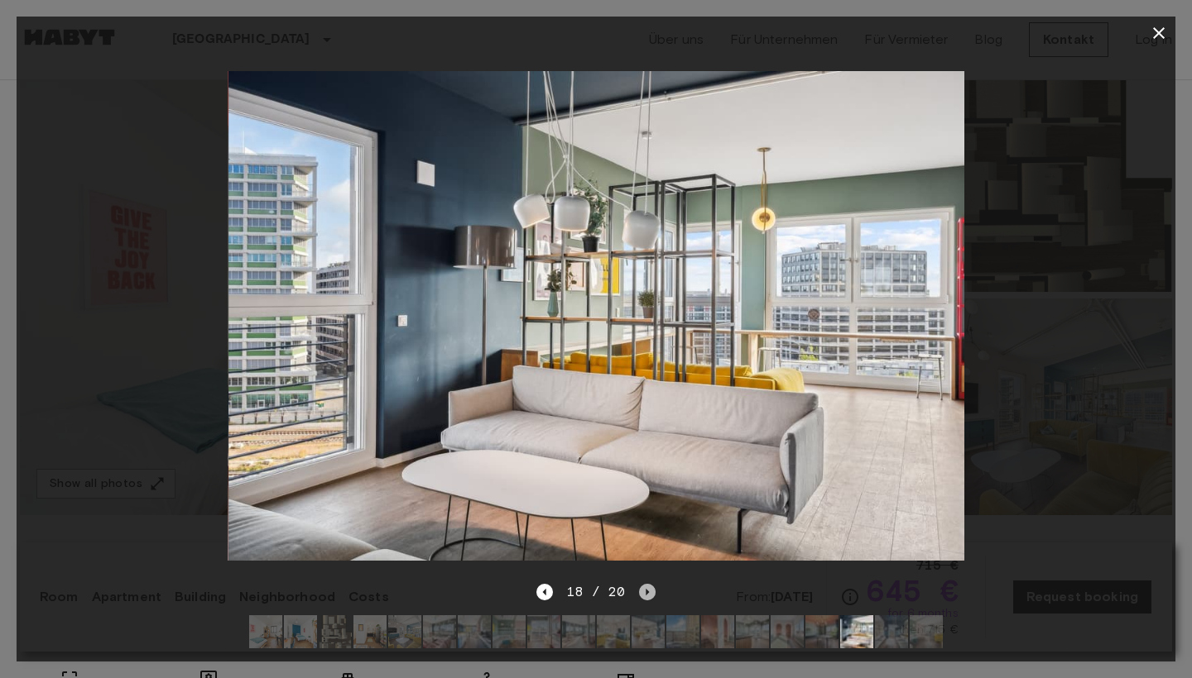
click at [642, 590] on icon "Next image" at bounding box center [647, 592] width 17 height 17
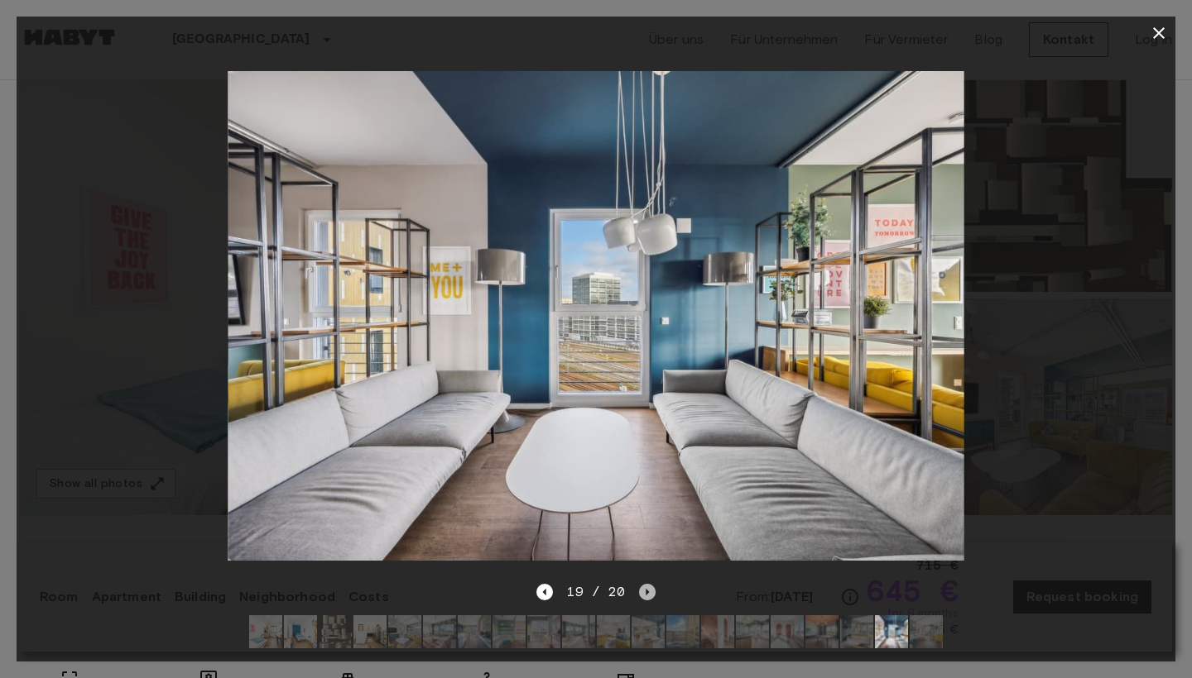
click at [642, 590] on icon "Next image" at bounding box center [647, 592] width 17 height 17
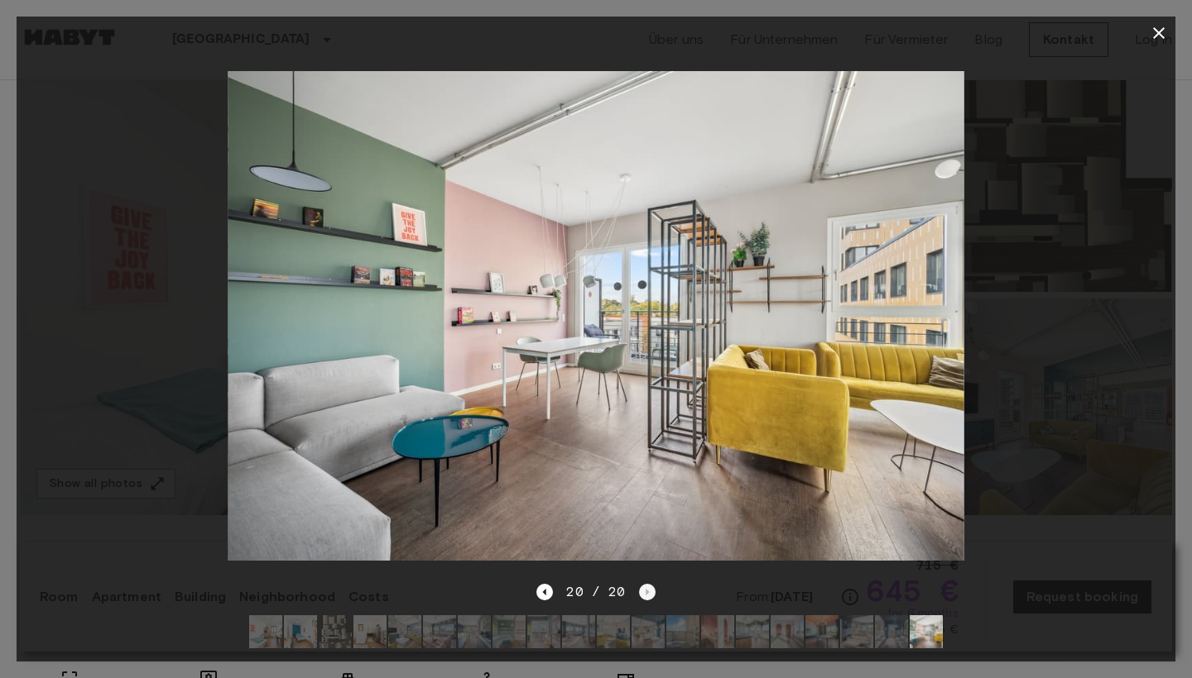
click at [642, 590] on div "20 / 20" at bounding box center [595, 593] width 118 height 20
click at [545, 596] on icon "Previous image" at bounding box center [544, 592] width 17 height 17
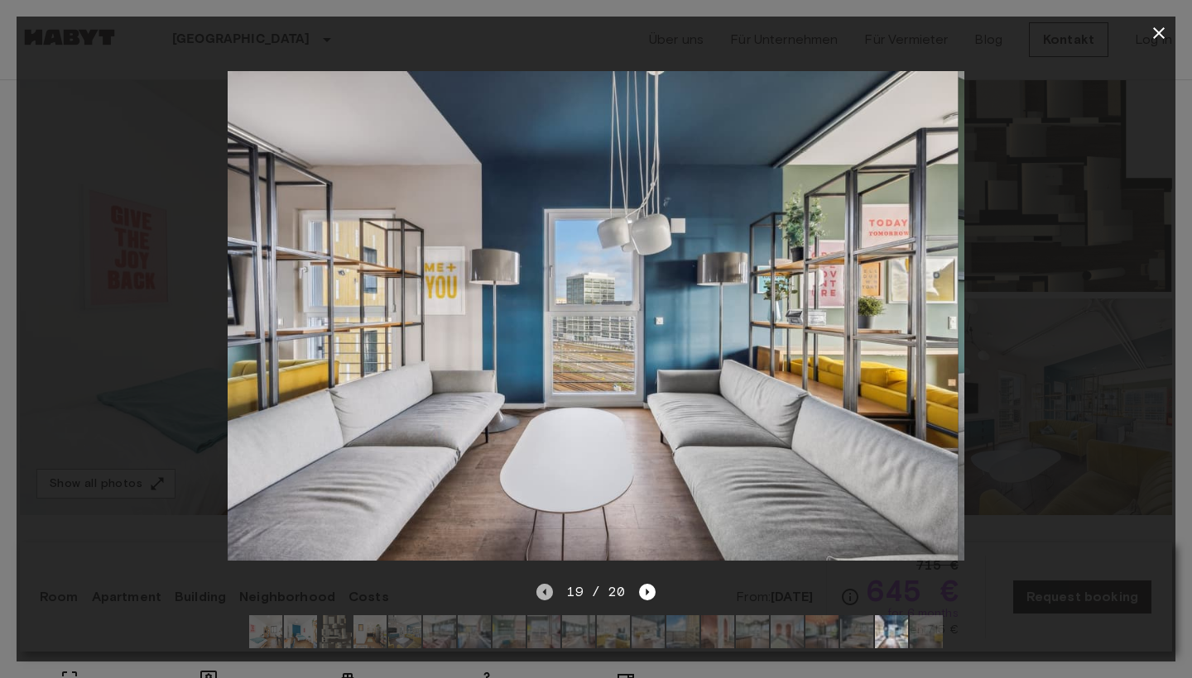
click at [545, 596] on icon "Previous image" at bounding box center [544, 592] width 17 height 17
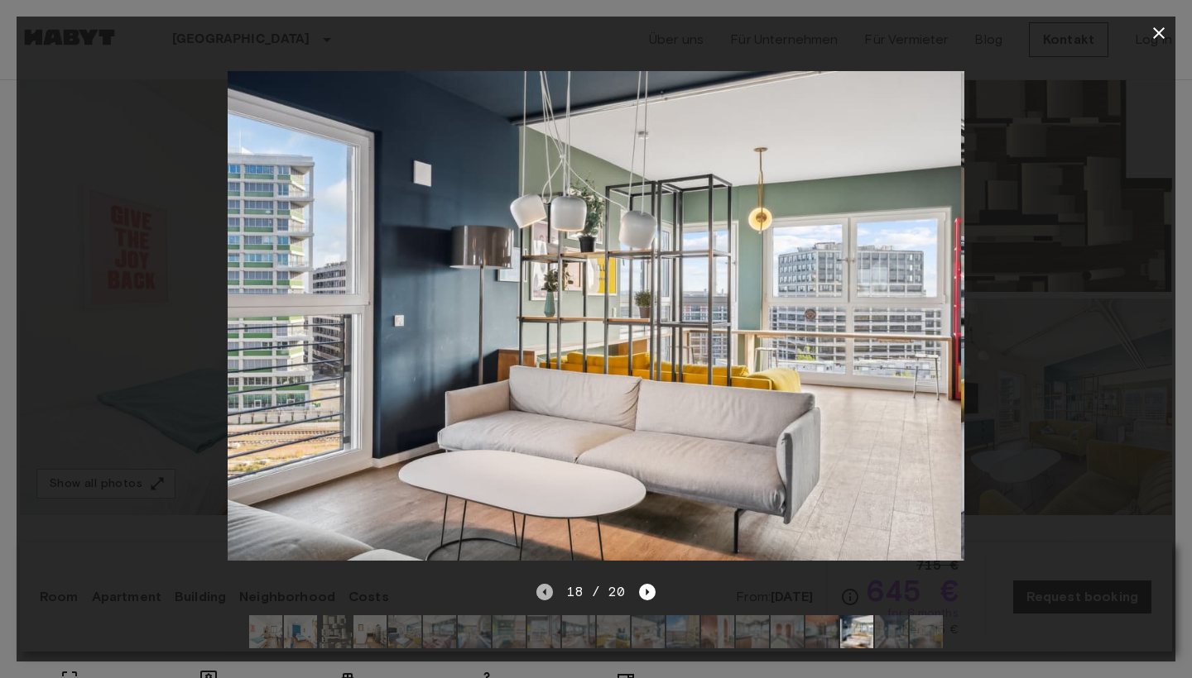
click at [545, 596] on icon "Previous image" at bounding box center [544, 592] width 17 height 17
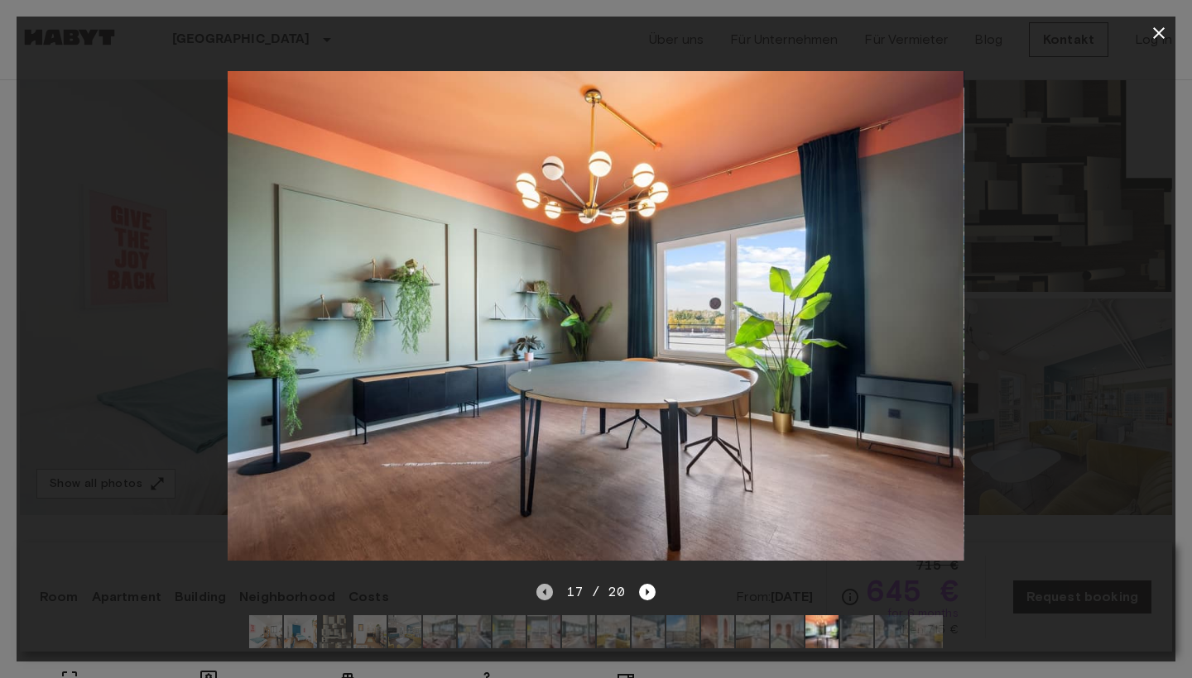
click at [545, 596] on icon "Previous image" at bounding box center [544, 592] width 17 height 17
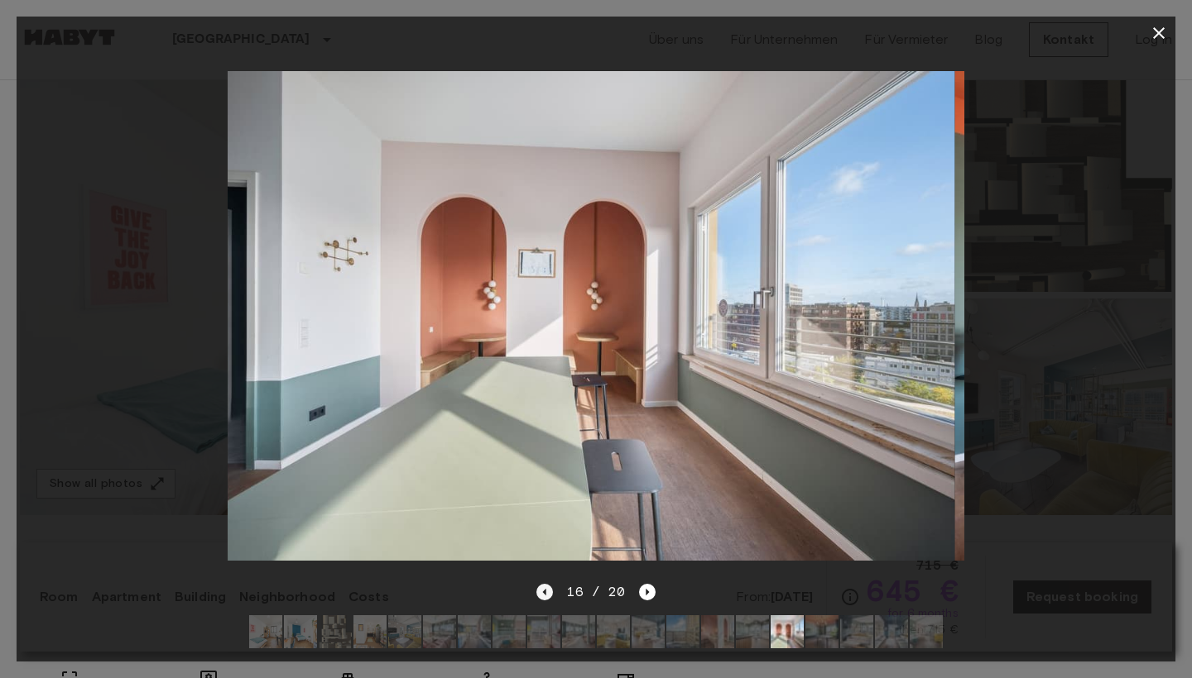
click at [545, 595] on icon "Previous image" at bounding box center [544, 592] width 17 height 17
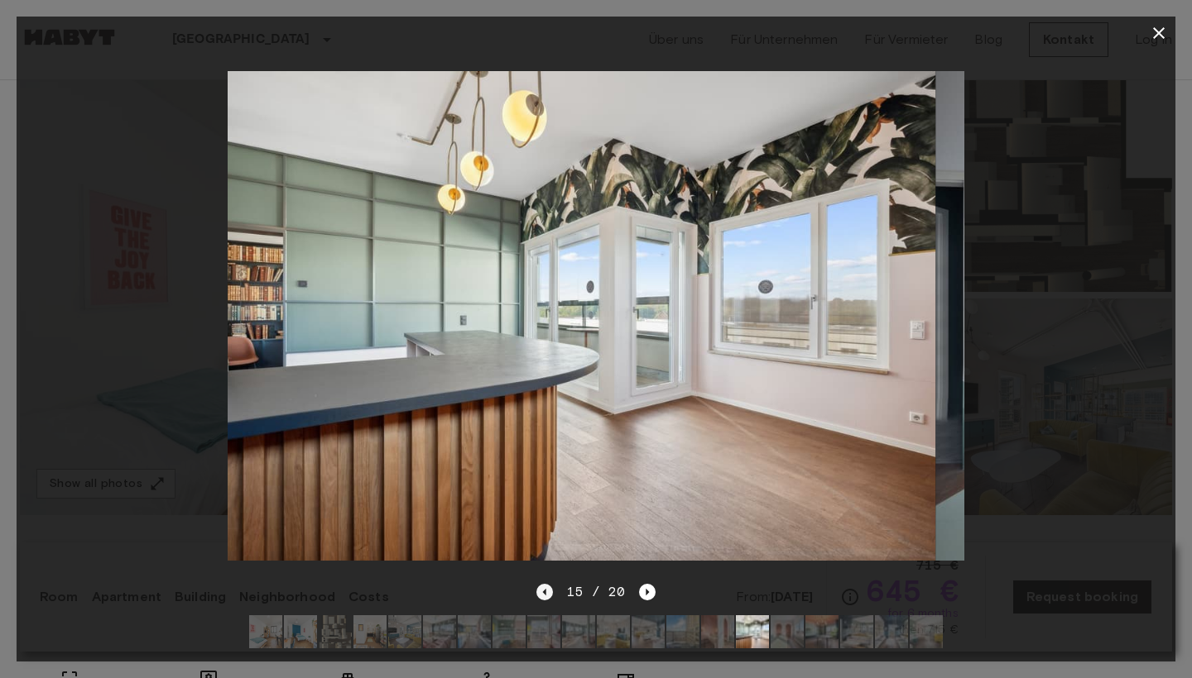
click at [545, 595] on icon "Previous image" at bounding box center [544, 592] width 17 height 17
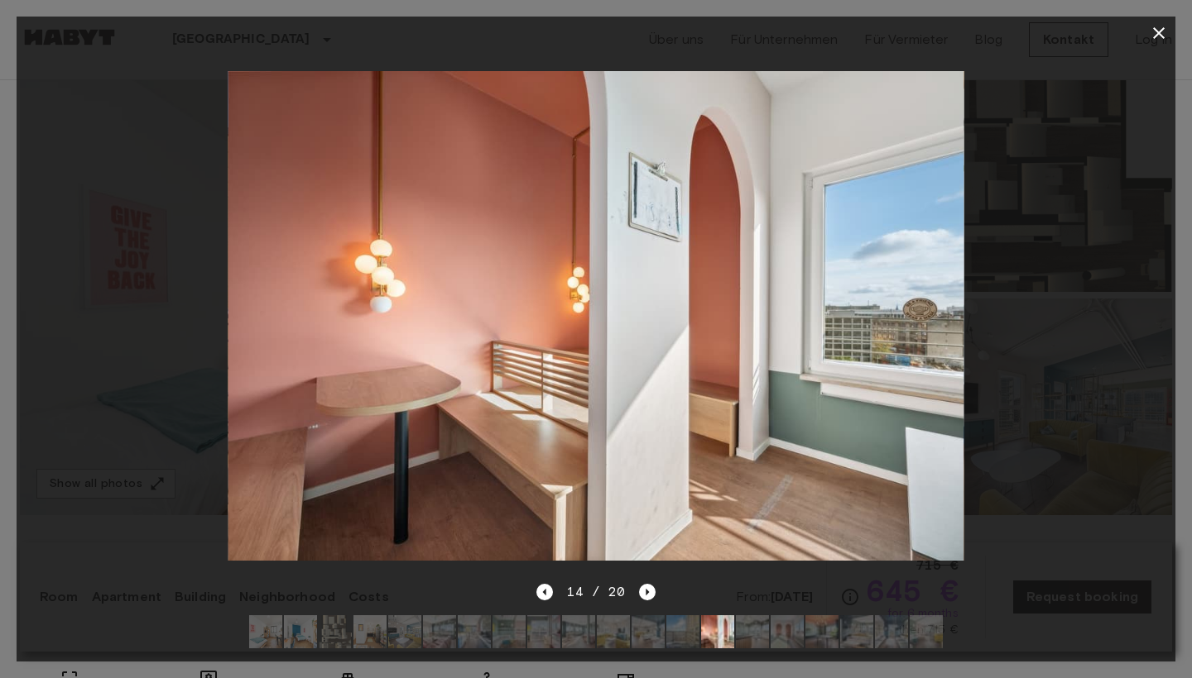
click at [1155, 29] on icon "button" at bounding box center [1159, 33] width 12 height 12
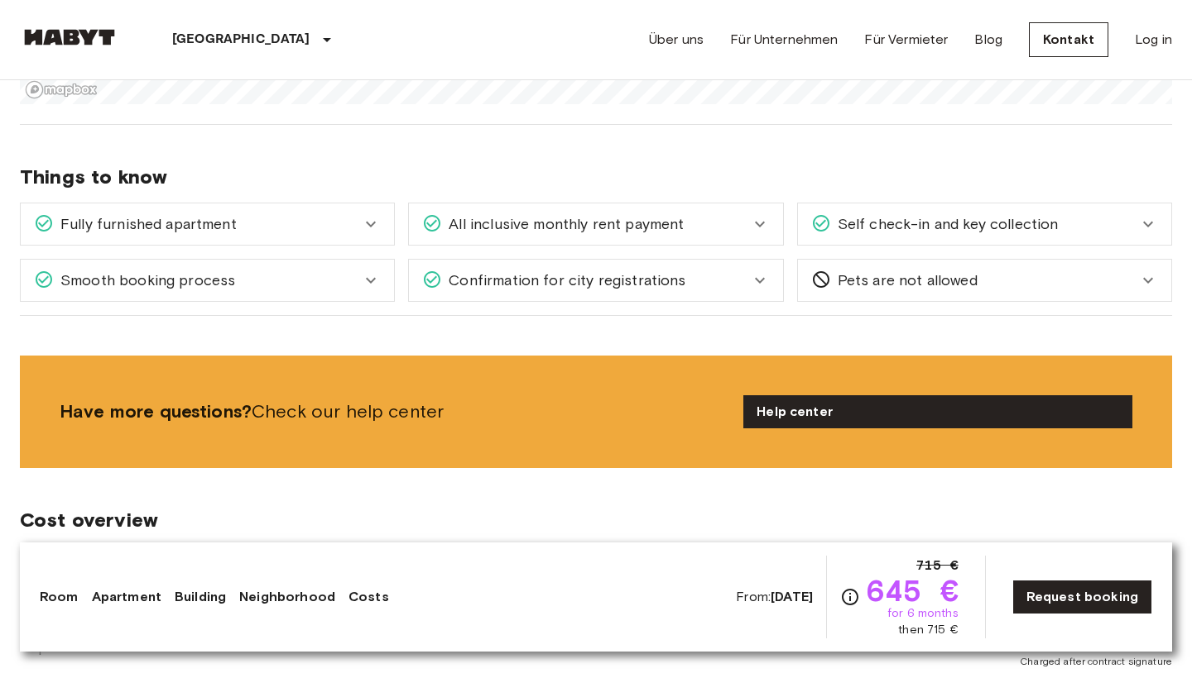
scroll to position [2064, 0]
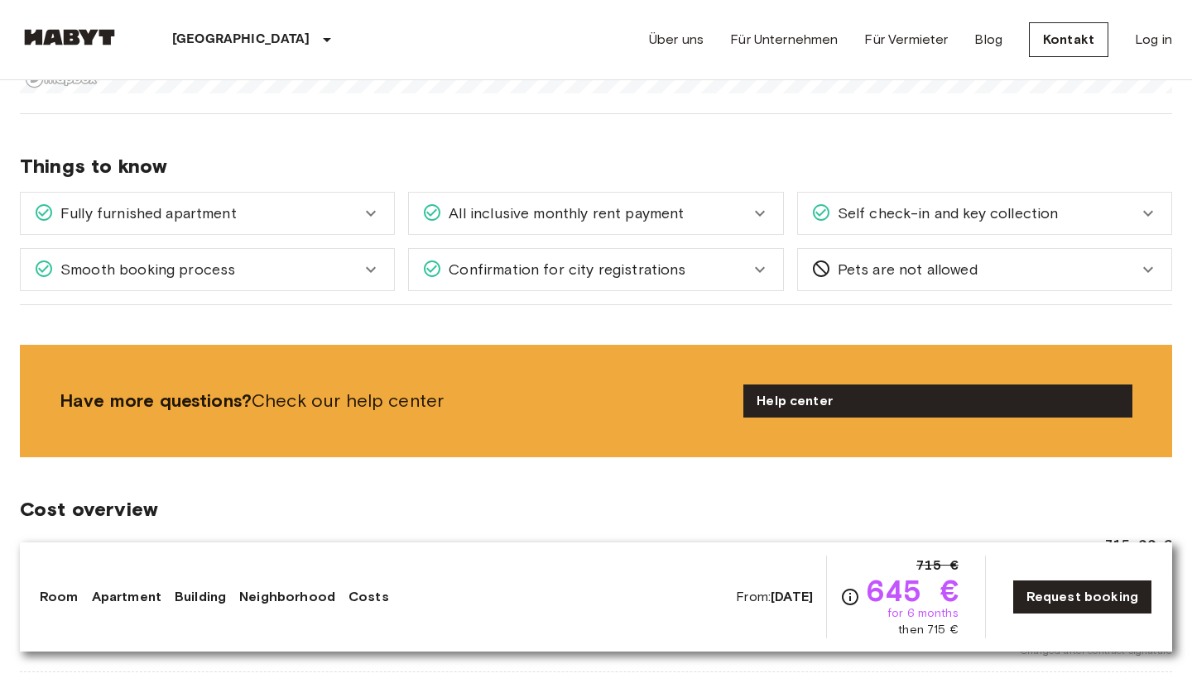
click at [762, 223] on icon at bounding box center [760, 214] width 20 height 20
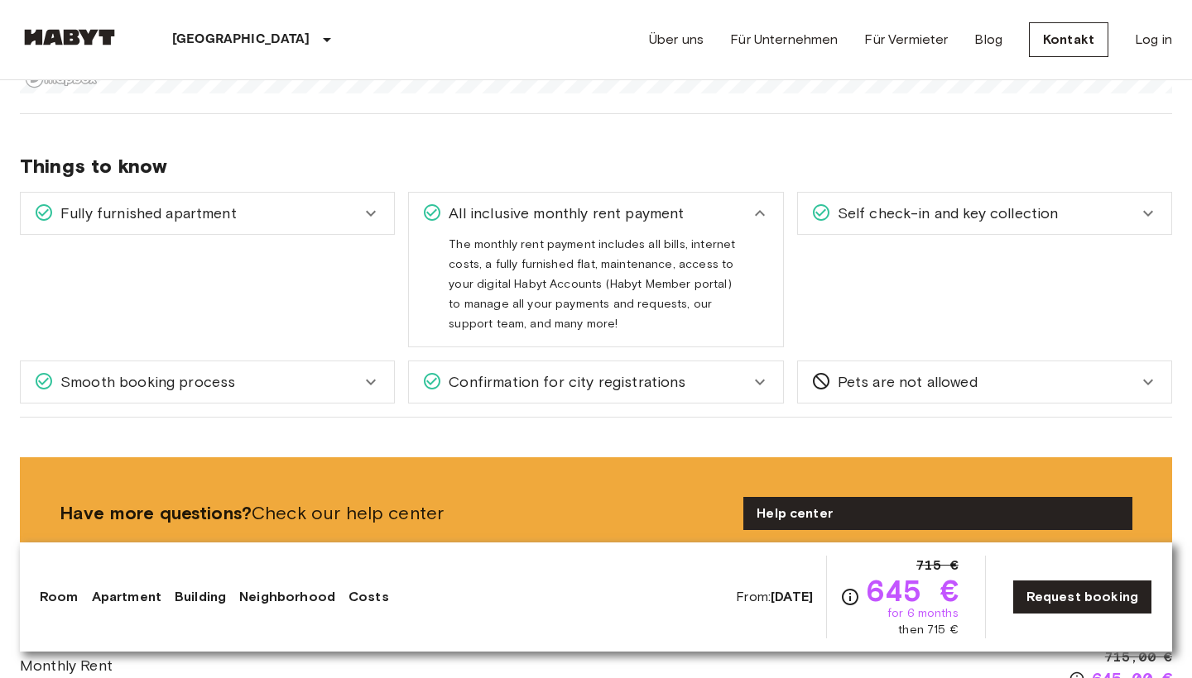
click at [762, 223] on icon at bounding box center [760, 214] width 20 height 20
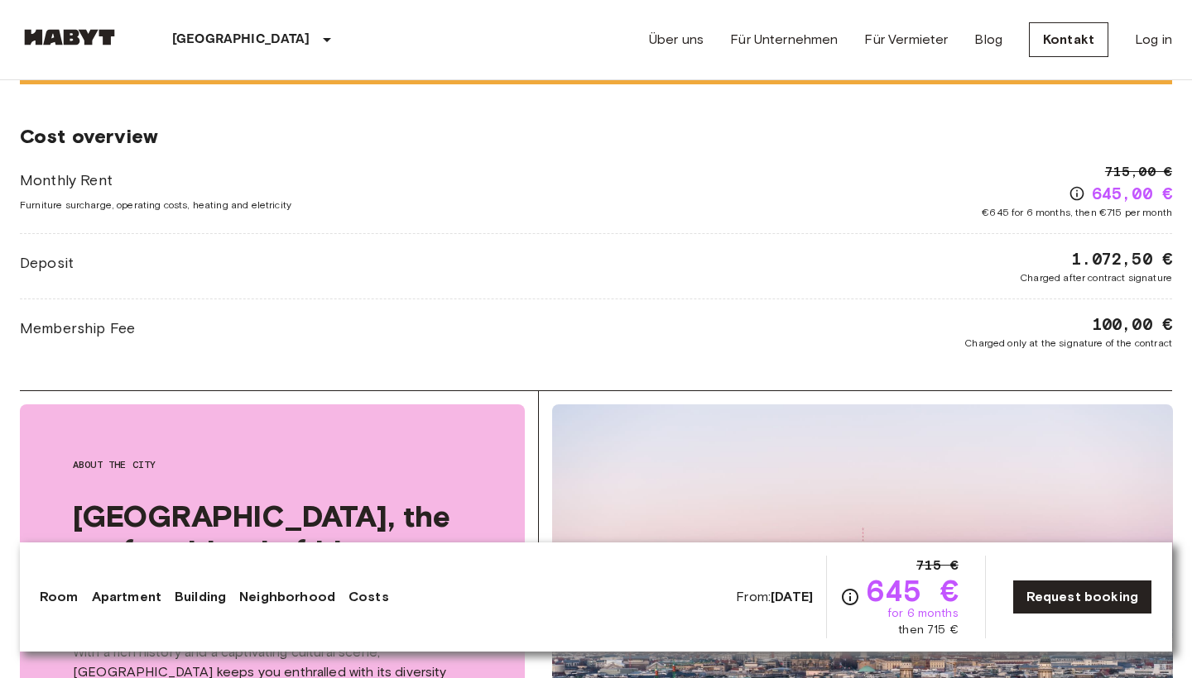
scroll to position [2444, 0]
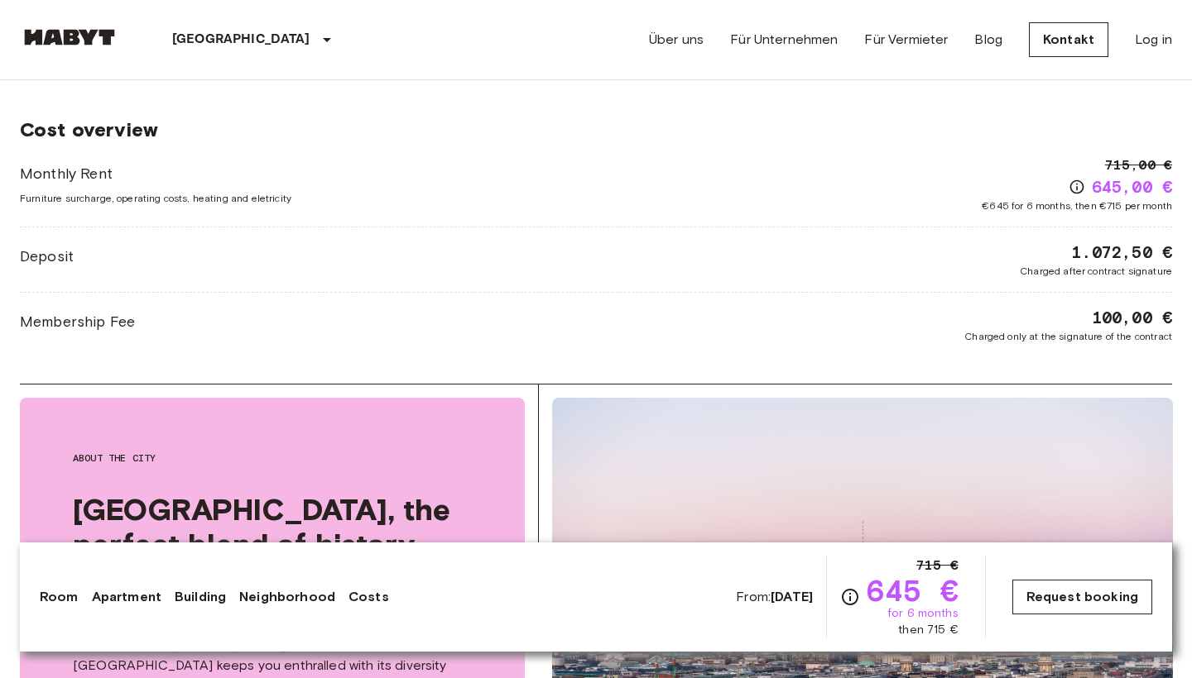
click at [1095, 595] on link "Request booking" at bounding box center [1082, 597] width 140 height 35
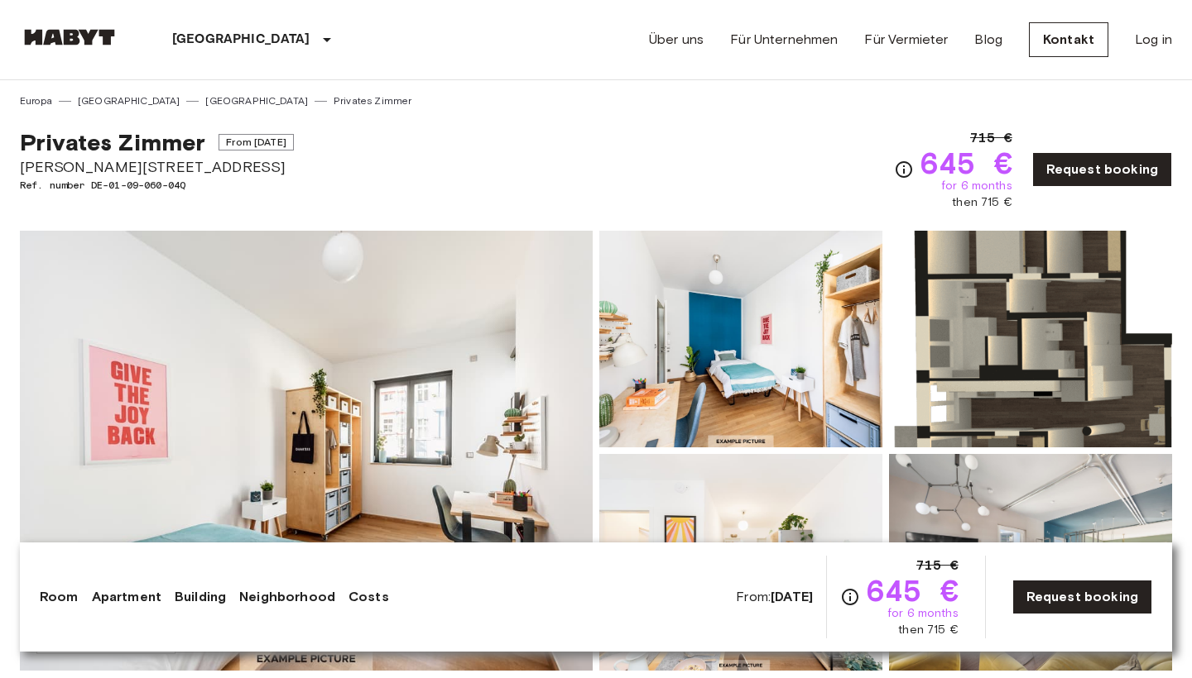
scroll to position [2444, 0]
